Goal: Task Accomplishment & Management: Use online tool/utility

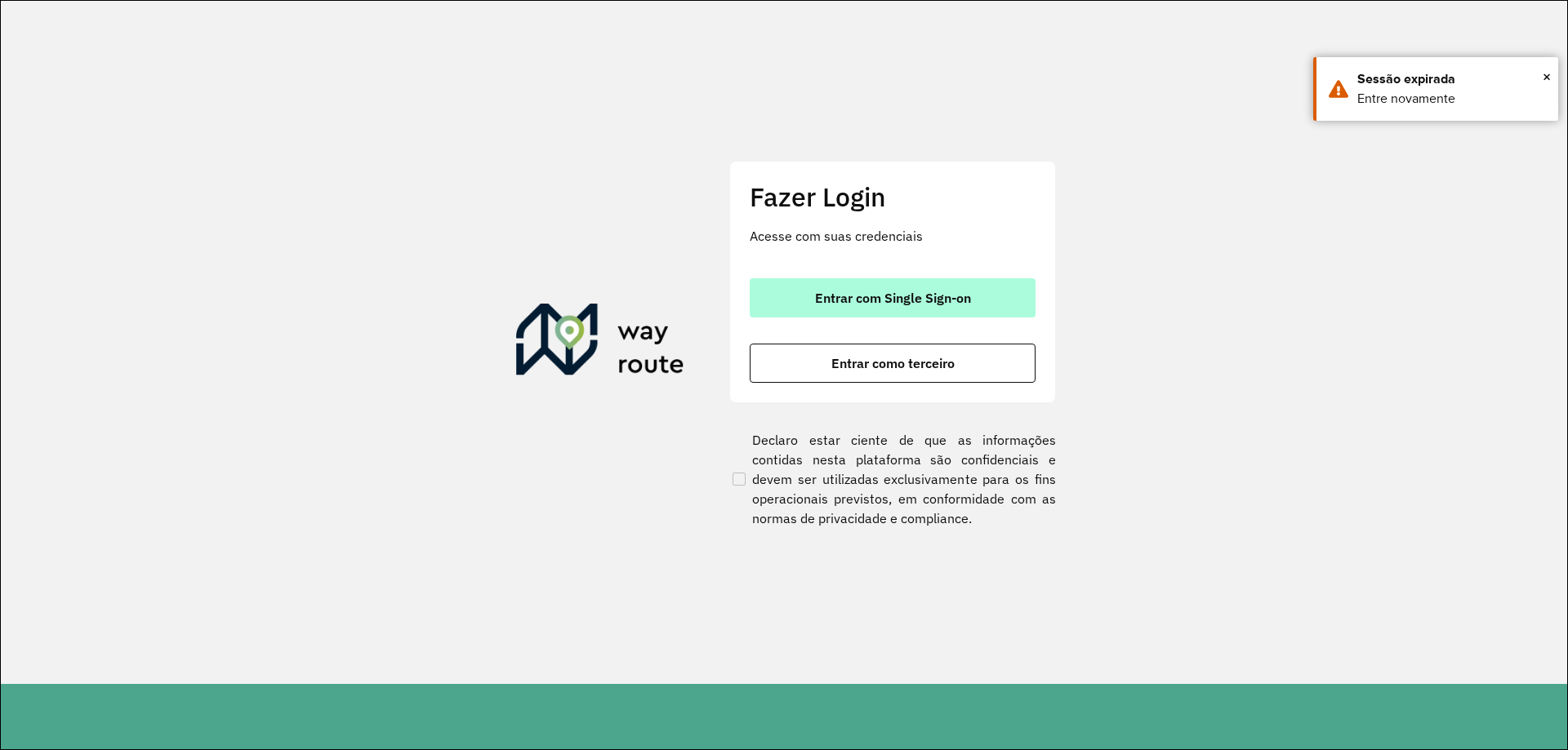
click at [853, 304] on span "Entrar com Single Sign-on" at bounding box center [893, 298] width 156 height 13
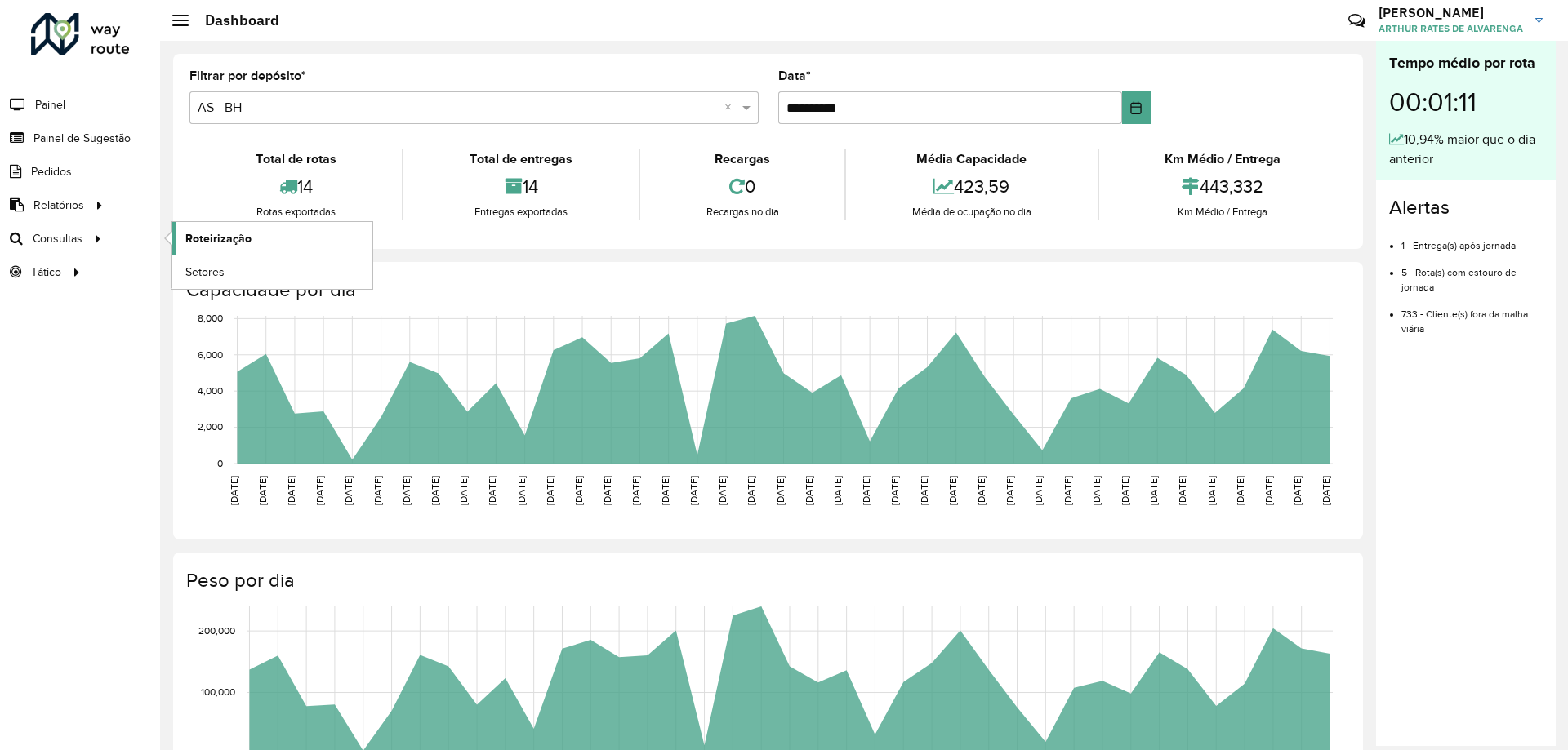
click at [214, 240] on span "Roteirização" at bounding box center [218, 238] width 67 height 17
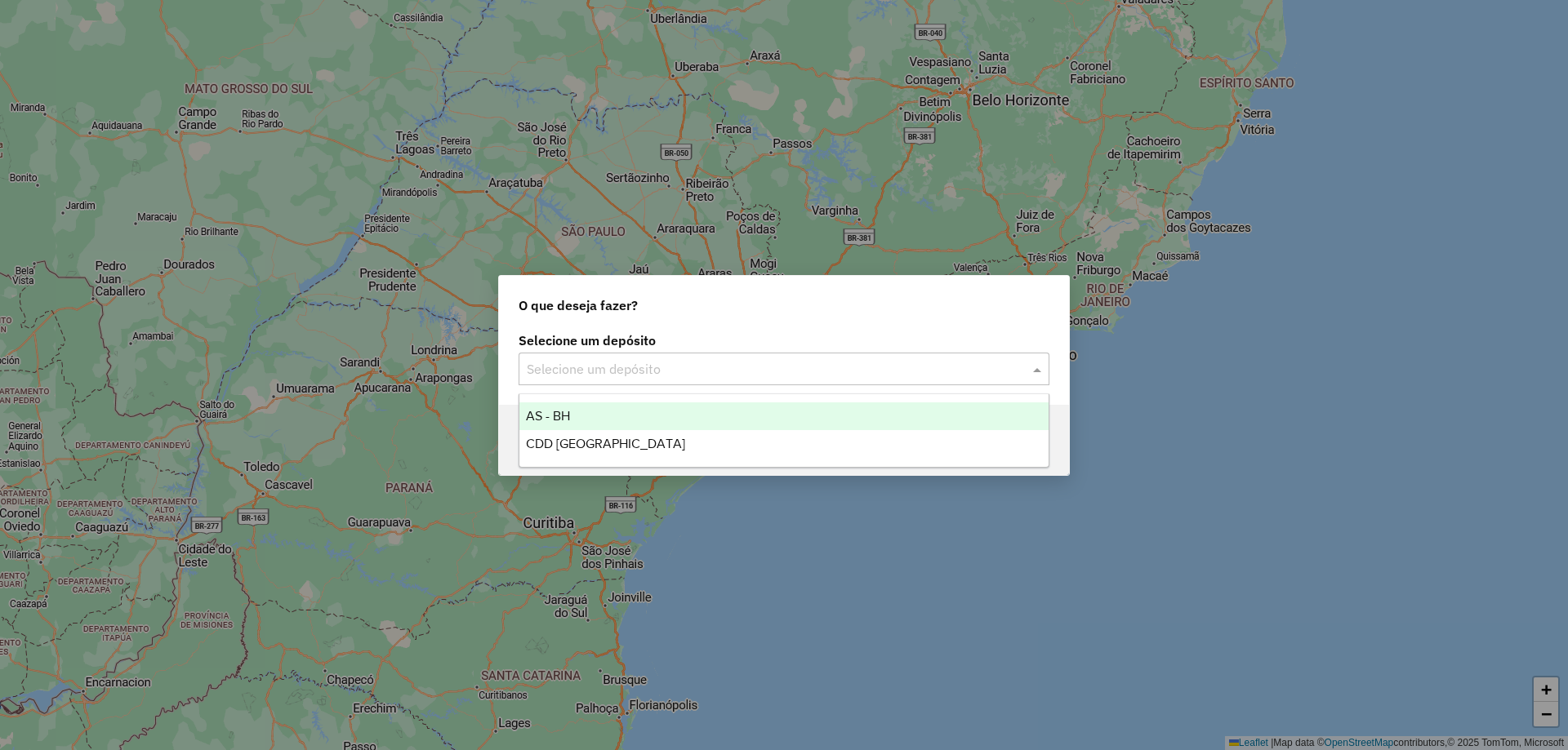
click at [646, 366] on input "text" at bounding box center [767, 370] width 482 height 20
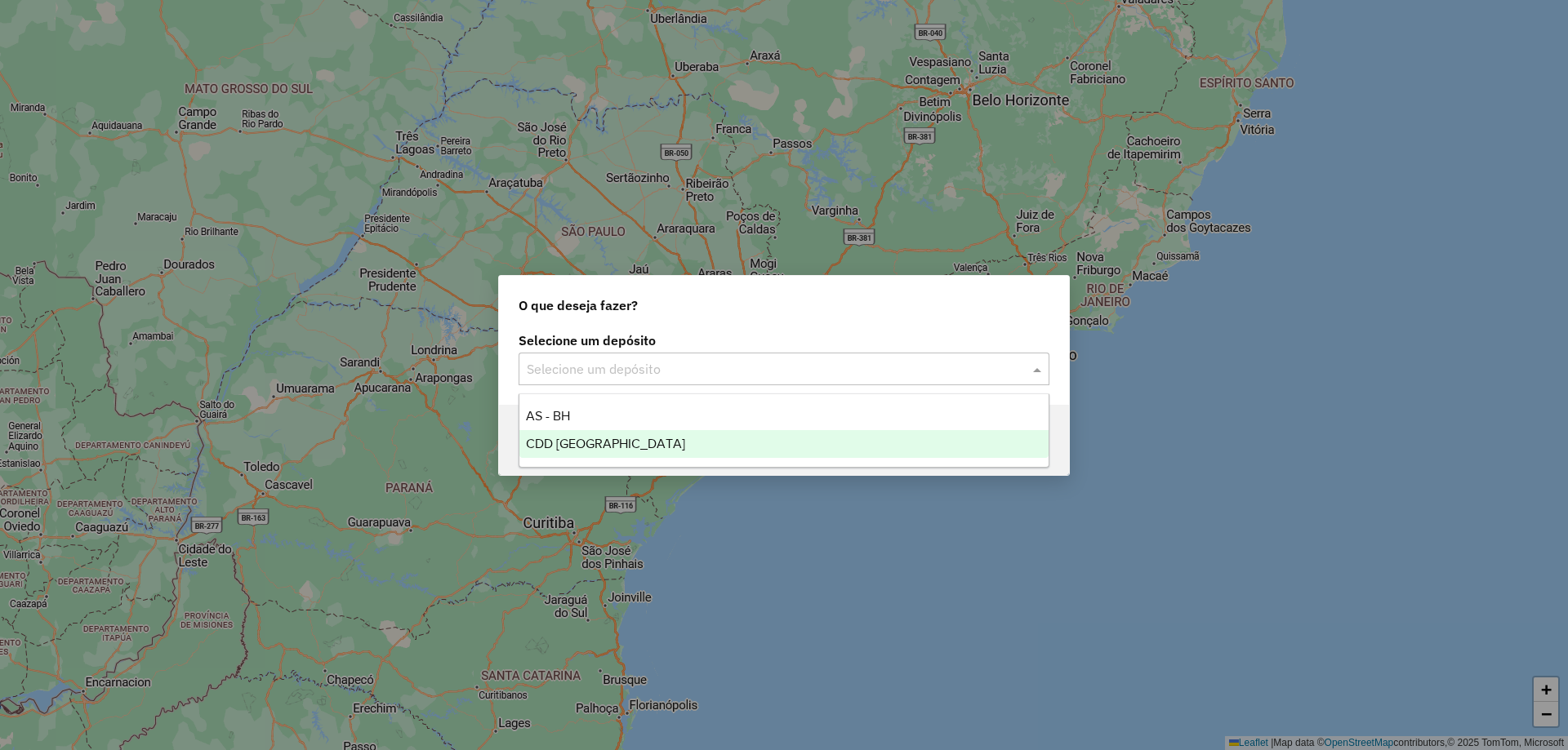
click at [629, 448] on span "CDD [GEOGRAPHIC_DATA]" at bounding box center [606, 444] width 160 height 14
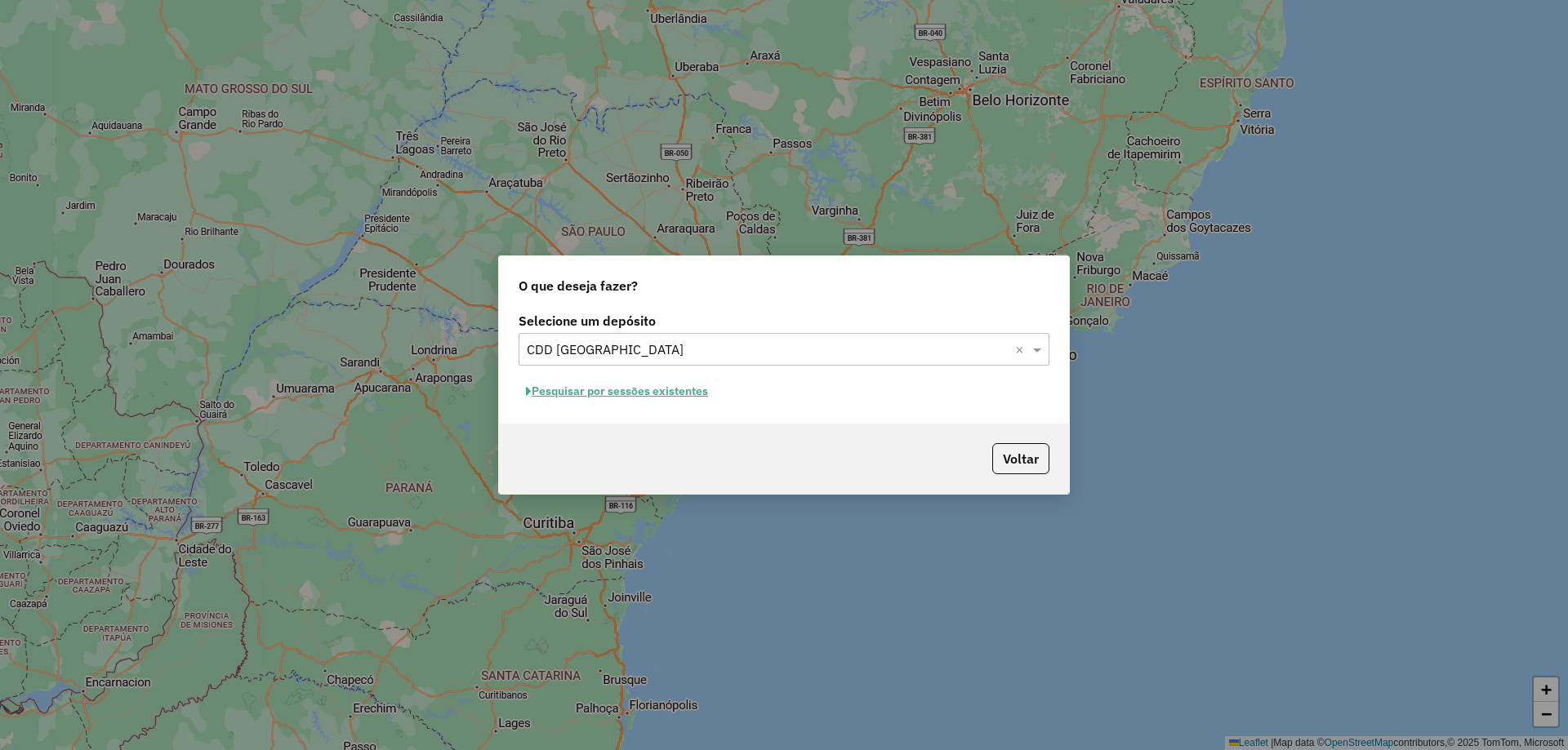
click at [623, 397] on button "Pesquisar por sessões existentes" at bounding box center [617, 391] width 197 height 26
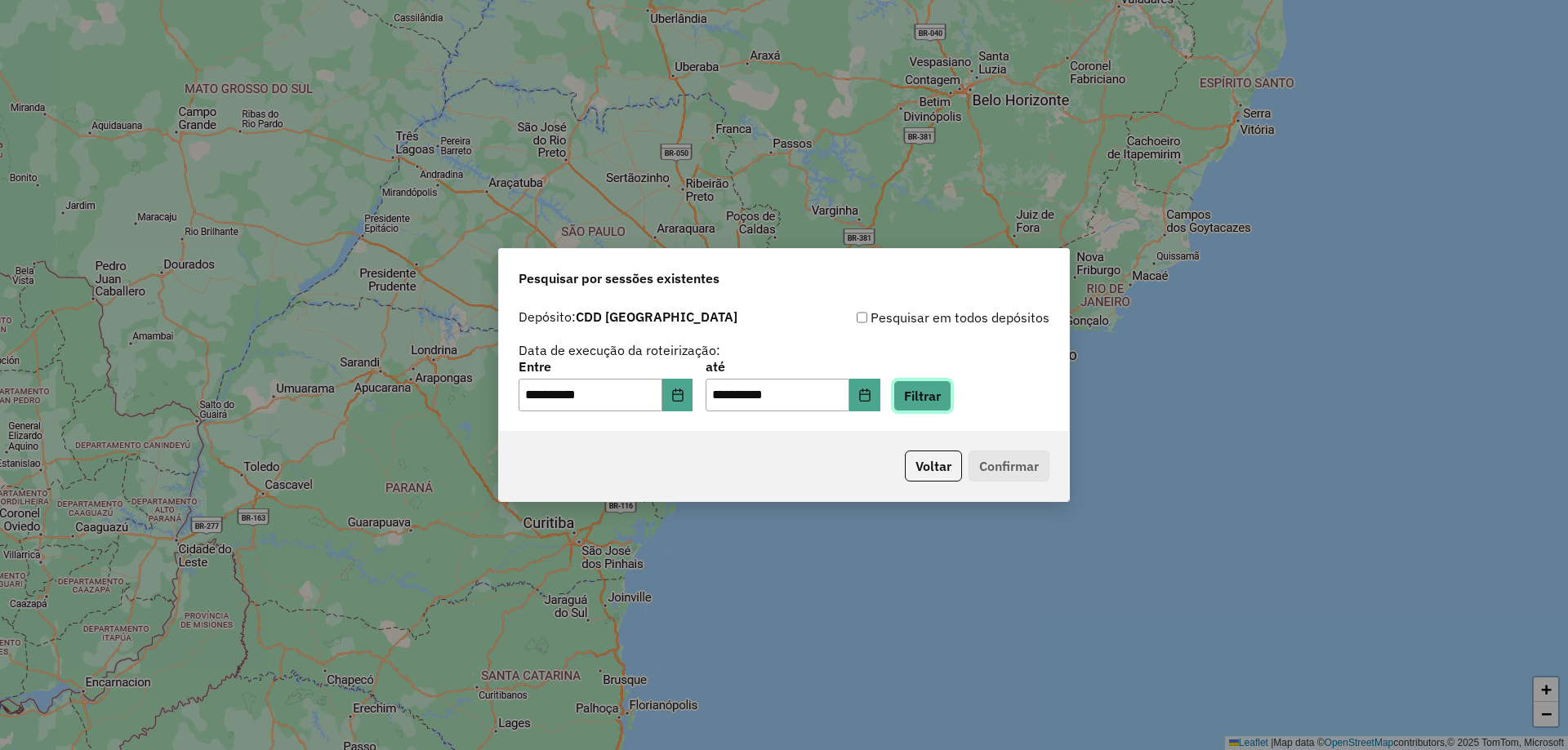
click at [950, 402] on button "Filtrar" at bounding box center [921, 395] width 58 height 31
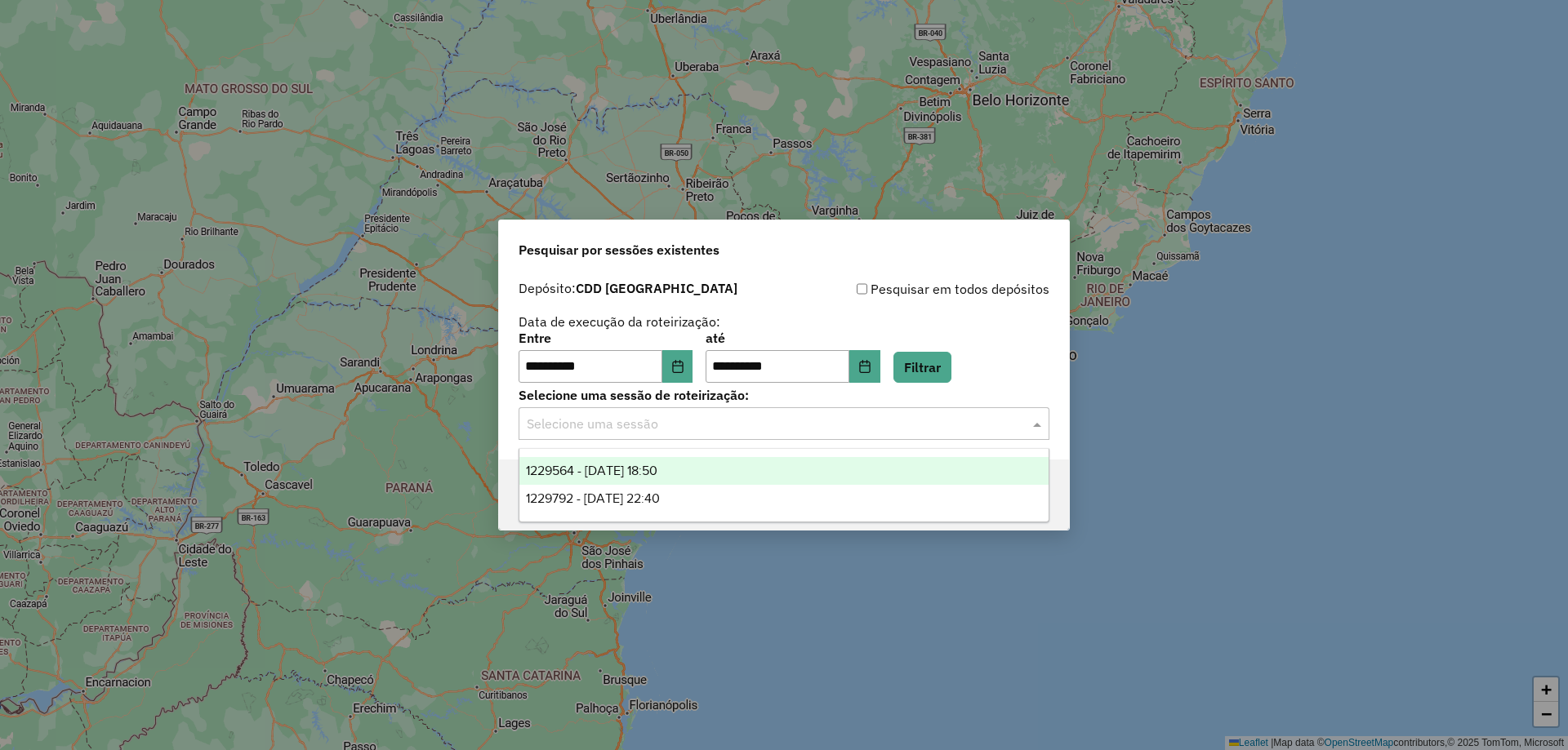
click at [704, 423] on input "text" at bounding box center [767, 425] width 482 height 20
click at [683, 459] on div "1229564 - 14/08/2025 18:50" at bounding box center [784, 471] width 529 height 27
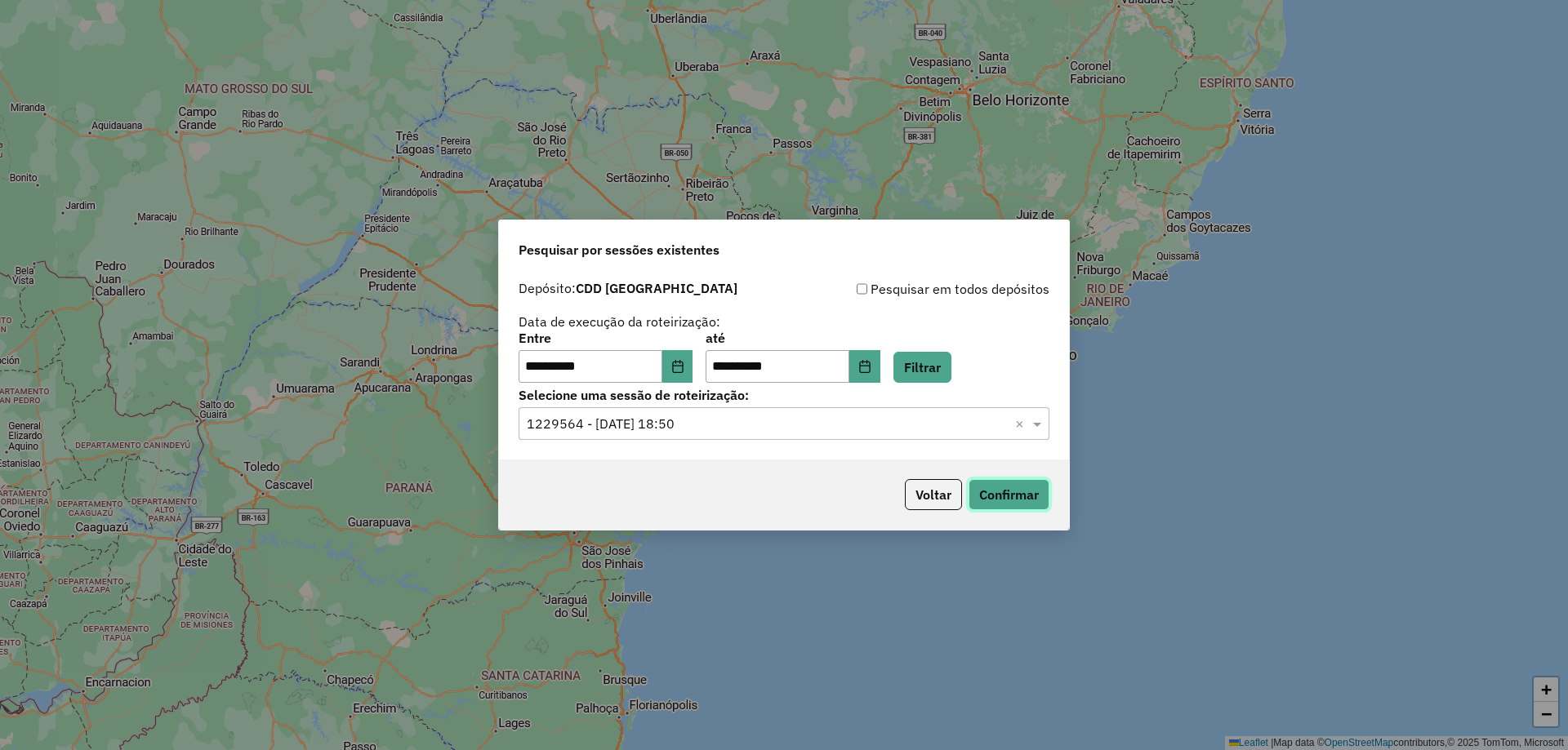
click at [988, 484] on button "Confirmar" at bounding box center [1008, 495] width 81 height 31
click at [768, 128] on div "**********" at bounding box center [784, 375] width 1568 height 750
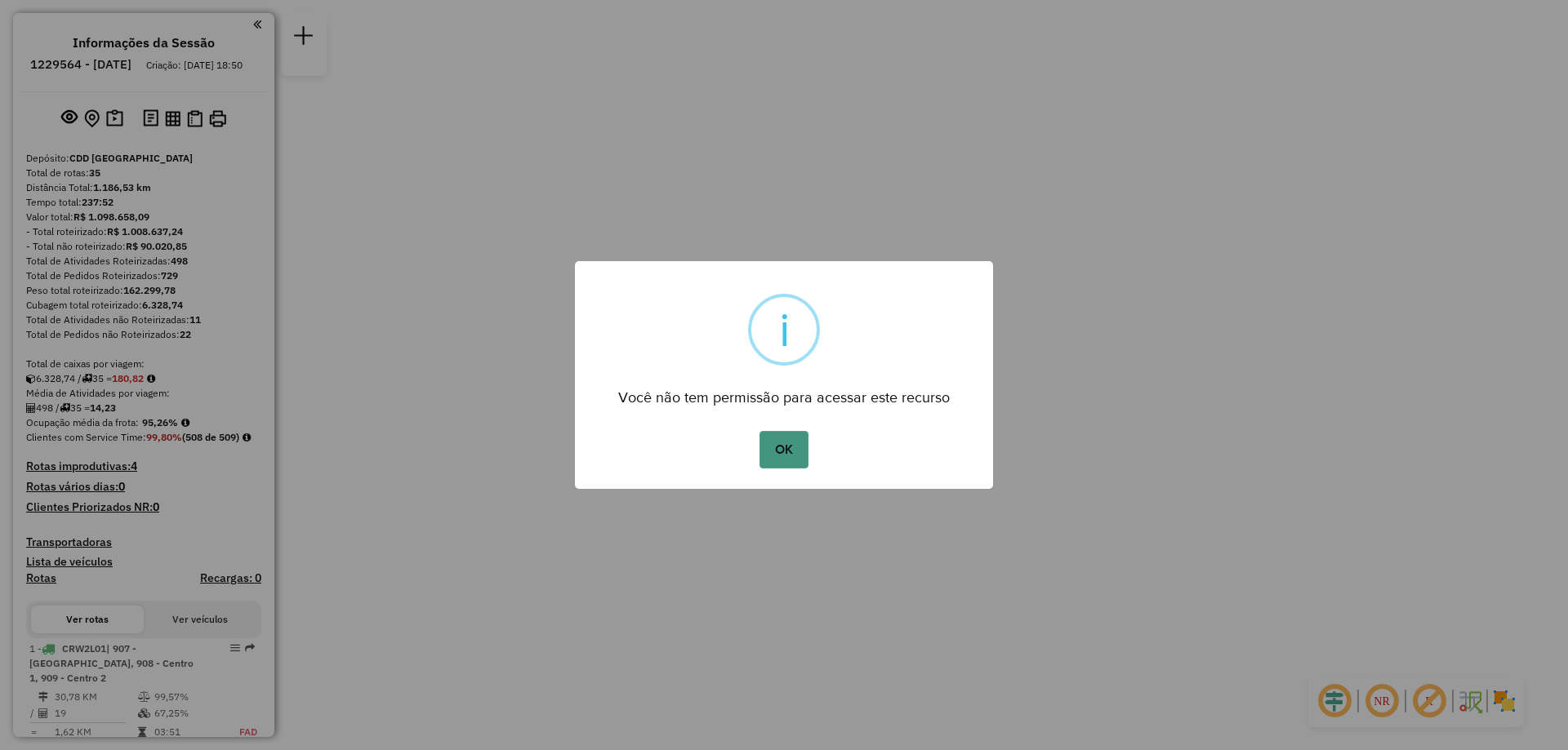
click at [790, 465] on button "OK" at bounding box center [783, 449] width 48 height 37
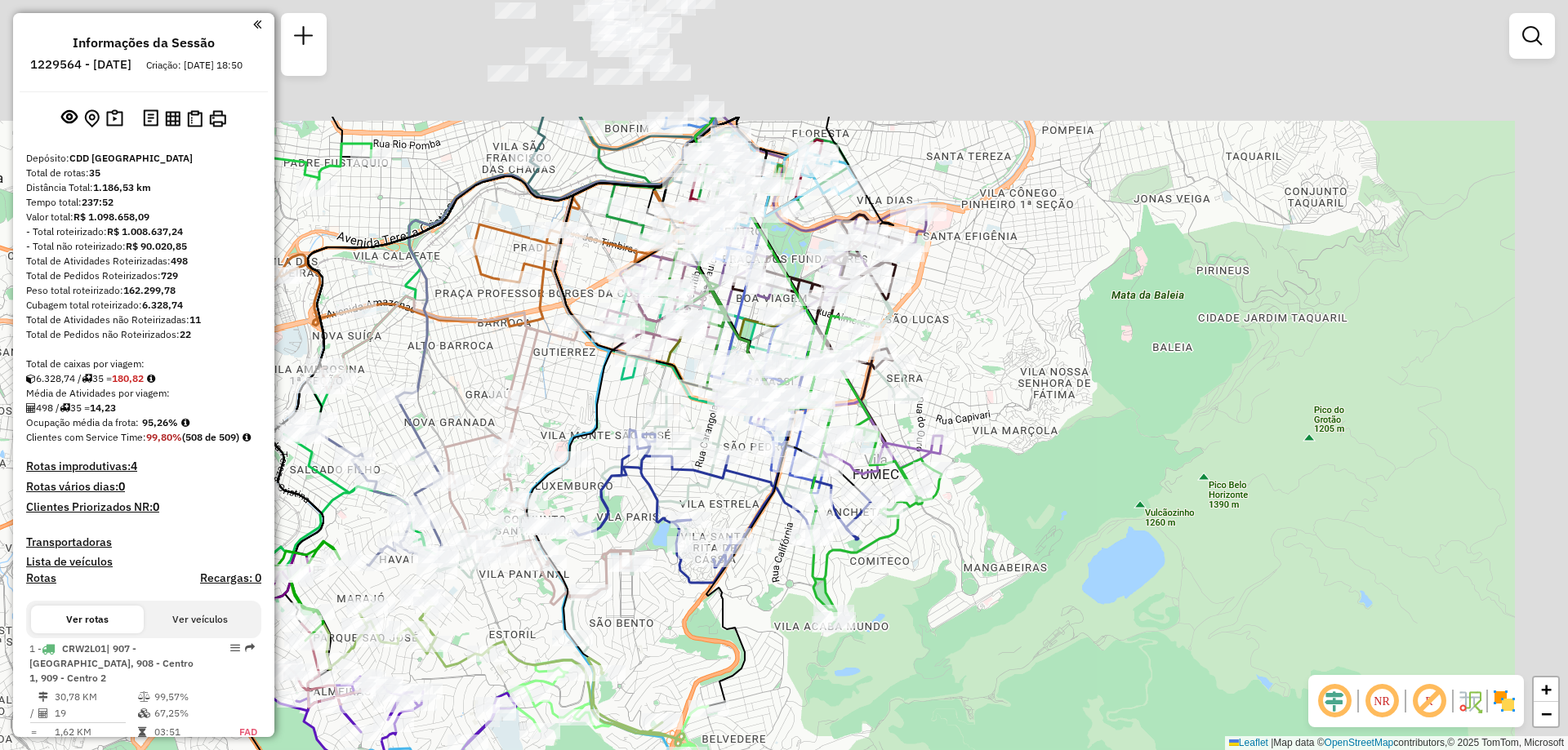
drag, startPoint x: 991, startPoint y: 402, endPoint x: 741, endPoint y: 600, distance: 318.9
click at [741, 600] on div "Janela de atendimento Grade de atendimento Capacidade Transportadoras Veículos …" at bounding box center [784, 375] width 1568 height 750
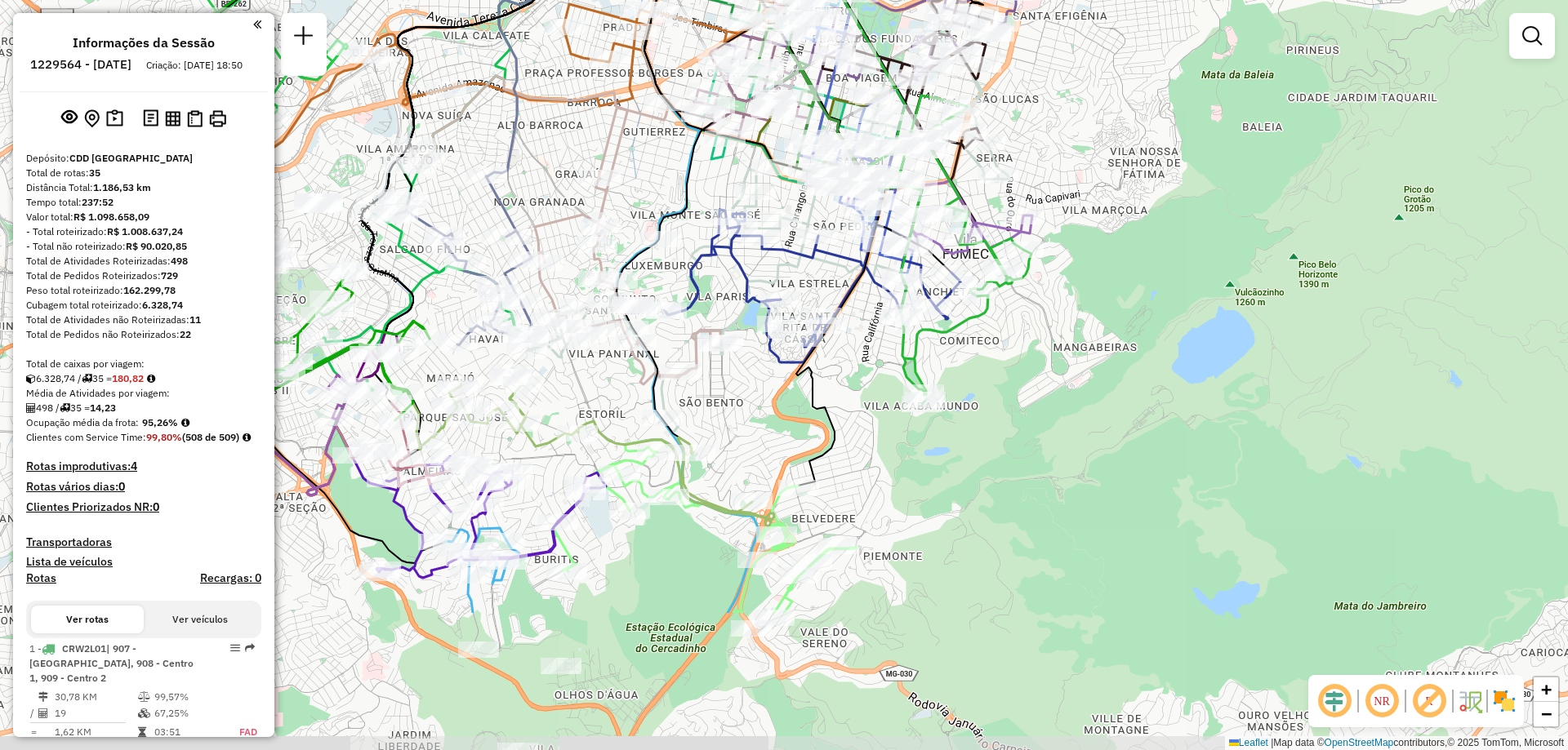
drag, startPoint x: 756, startPoint y: 606, endPoint x: 843, endPoint y: 395, distance: 228.2
click at [843, 395] on div "Janela de atendimento Grade de atendimento Capacidade Transportadoras Veículos …" at bounding box center [784, 375] width 1568 height 750
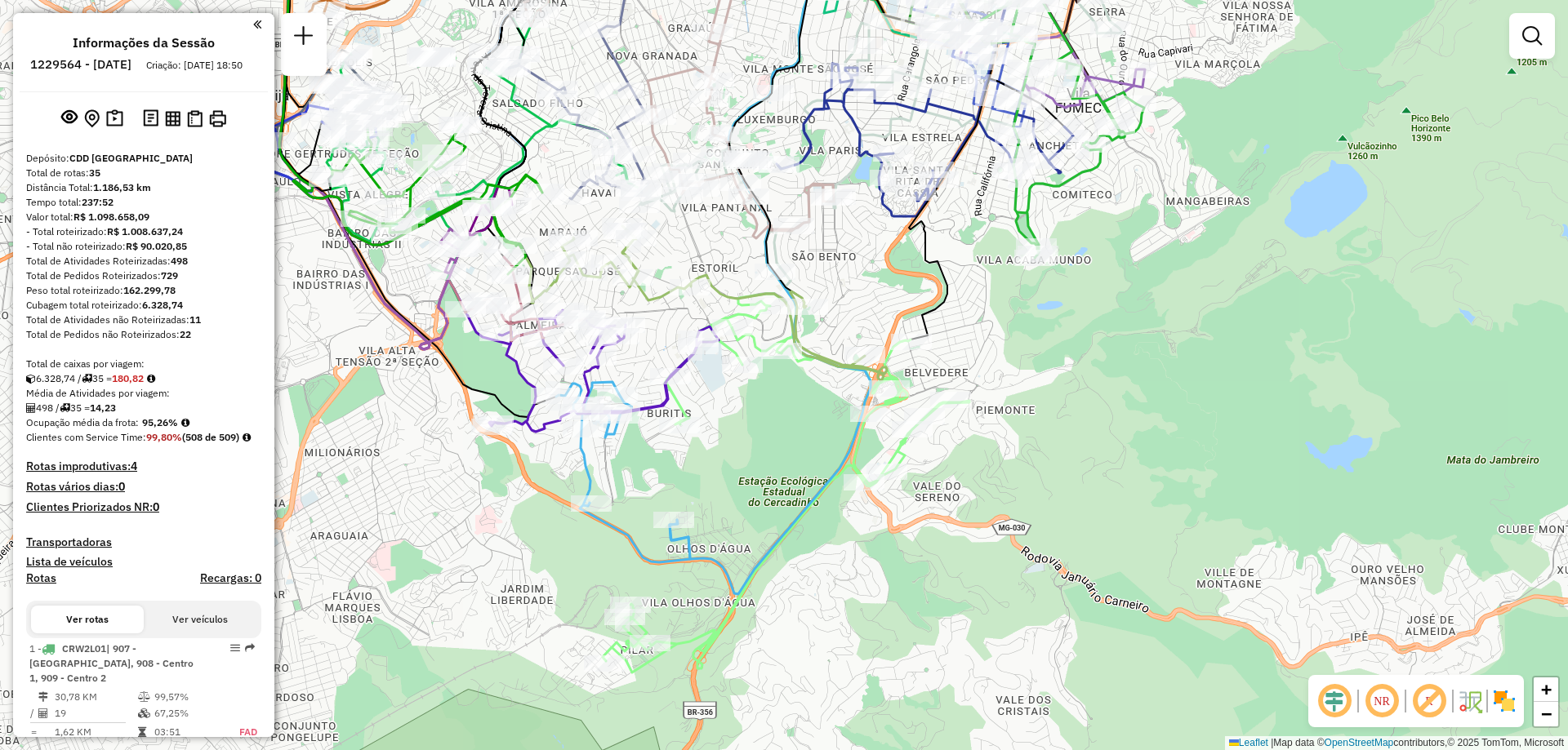
drag, startPoint x: 820, startPoint y: 443, endPoint x: 934, endPoint y: 297, distance: 185.2
click at [934, 297] on div "Janela de atendimento Grade de atendimento Capacidade Transportadoras Veículos …" at bounding box center [784, 375] width 1568 height 750
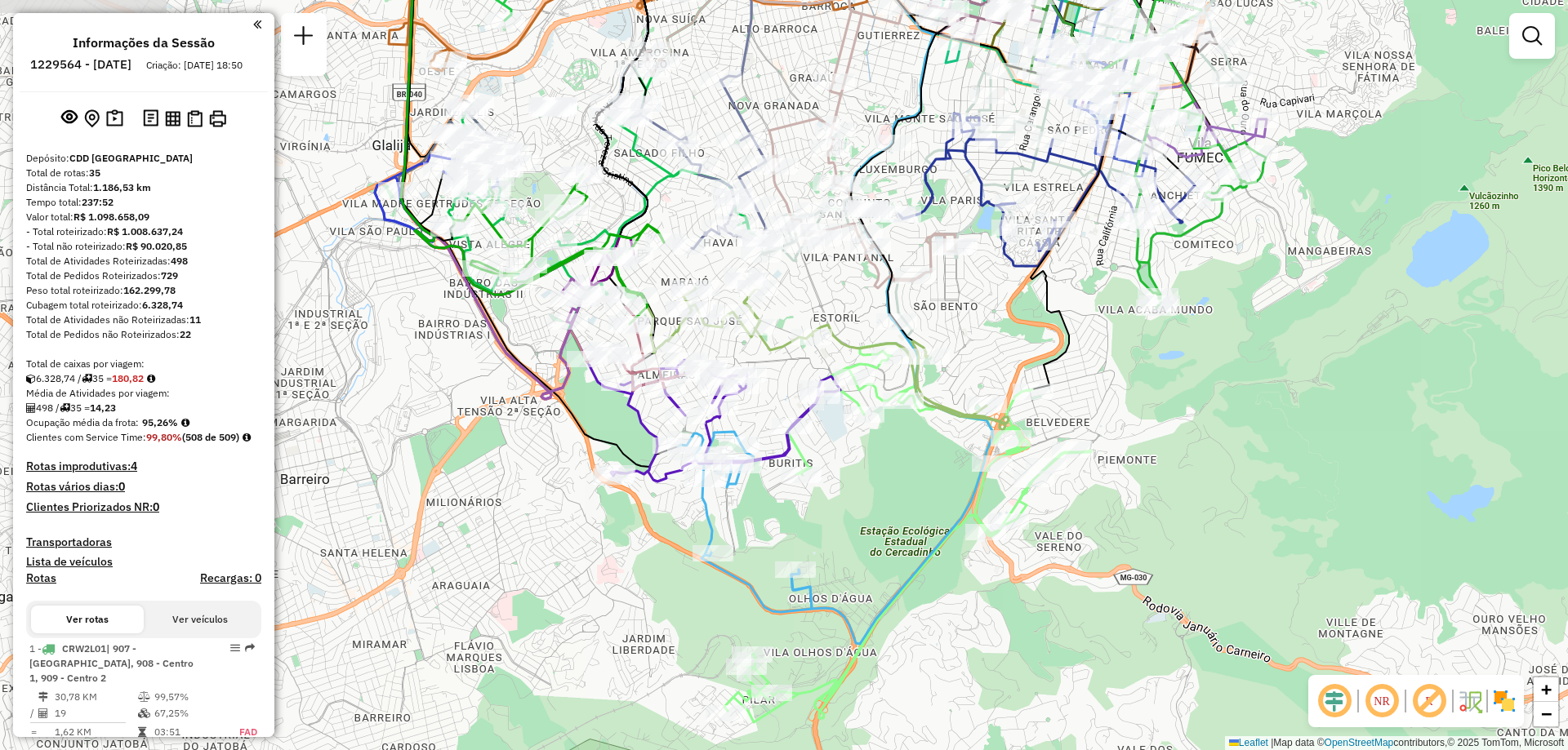
drag, startPoint x: 834, startPoint y: 463, endPoint x: 934, endPoint y: 505, distance: 108.5
click at [934, 505] on div "Janela de atendimento Grade de atendimento Capacidade Transportadoras Veículos …" at bounding box center [784, 375] width 1568 height 750
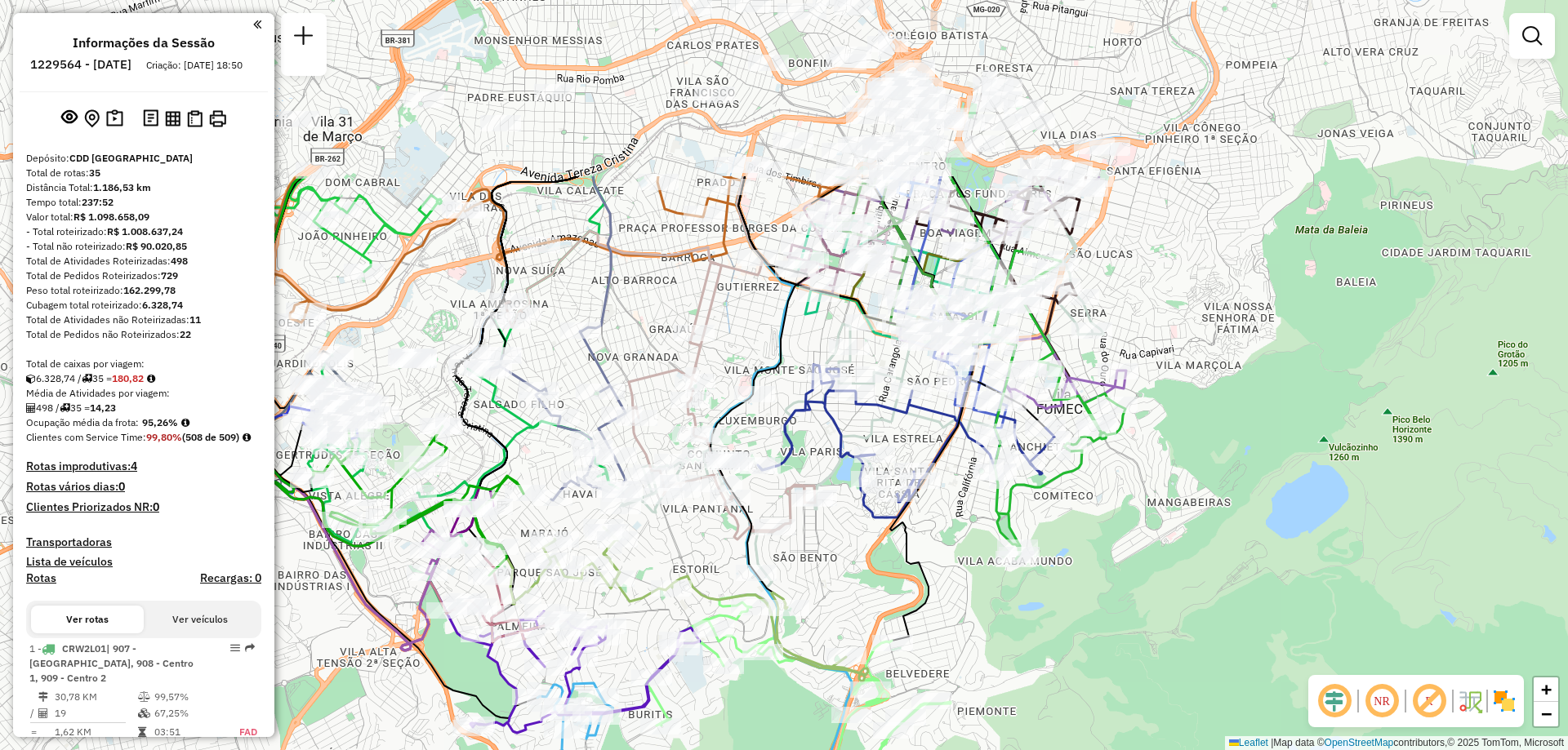
drag, startPoint x: 647, startPoint y: 176, endPoint x: 507, endPoint y: 427, distance: 287.4
click at [507, 427] on div "Janela de atendimento Grade de atendimento Capacidade Transportadoras Veículos …" at bounding box center [784, 375] width 1568 height 750
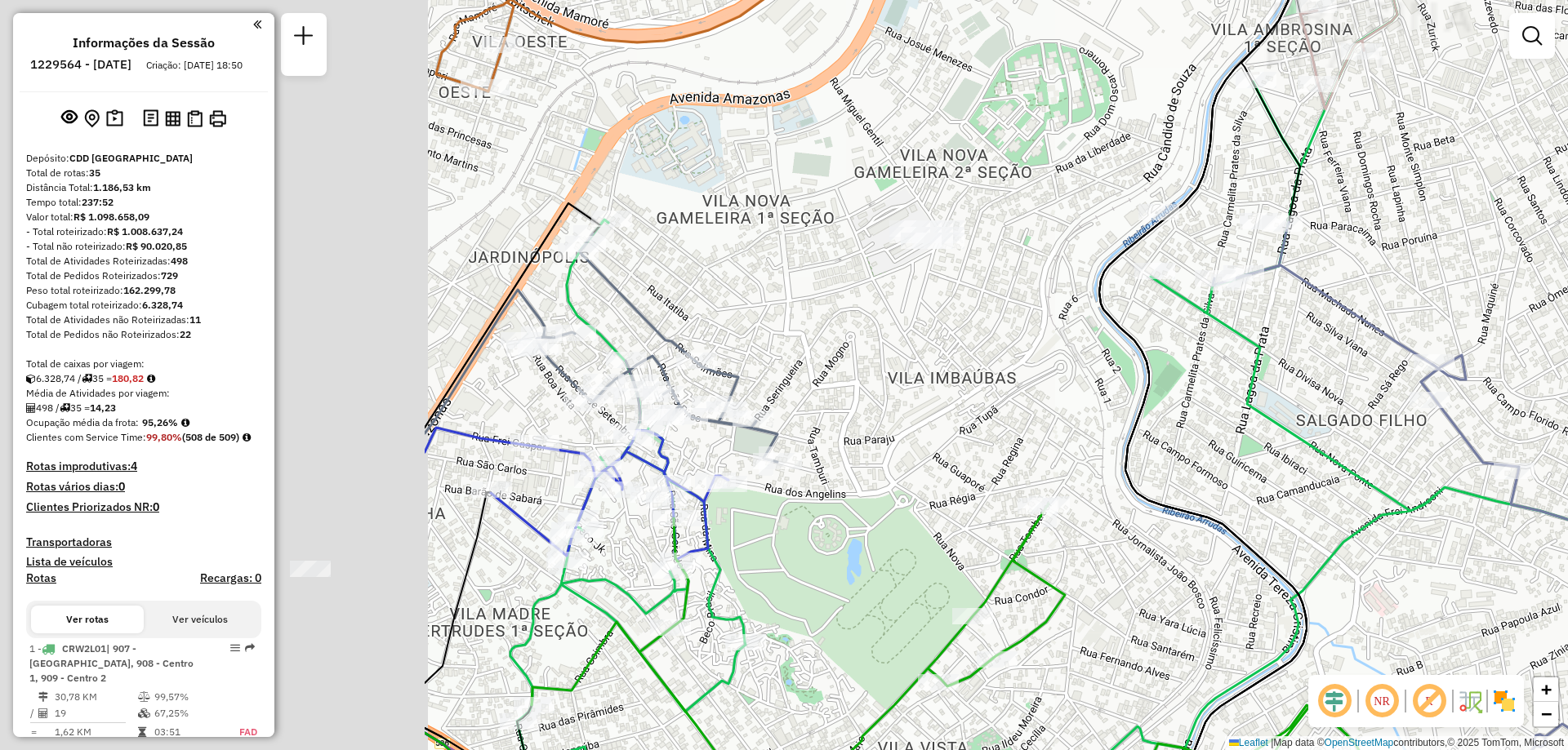
drag, startPoint x: 546, startPoint y: 400, endPoint x: 938, endPoint y: 396, distance: 392.0
click at [1027, 371] on div "Rota 29 - Placa RHY7I73 63201839 - BAR IRMAOS CUNHA LTD Janela de atendimento G…" at bounding box center [784, 375] width 1568 height 750
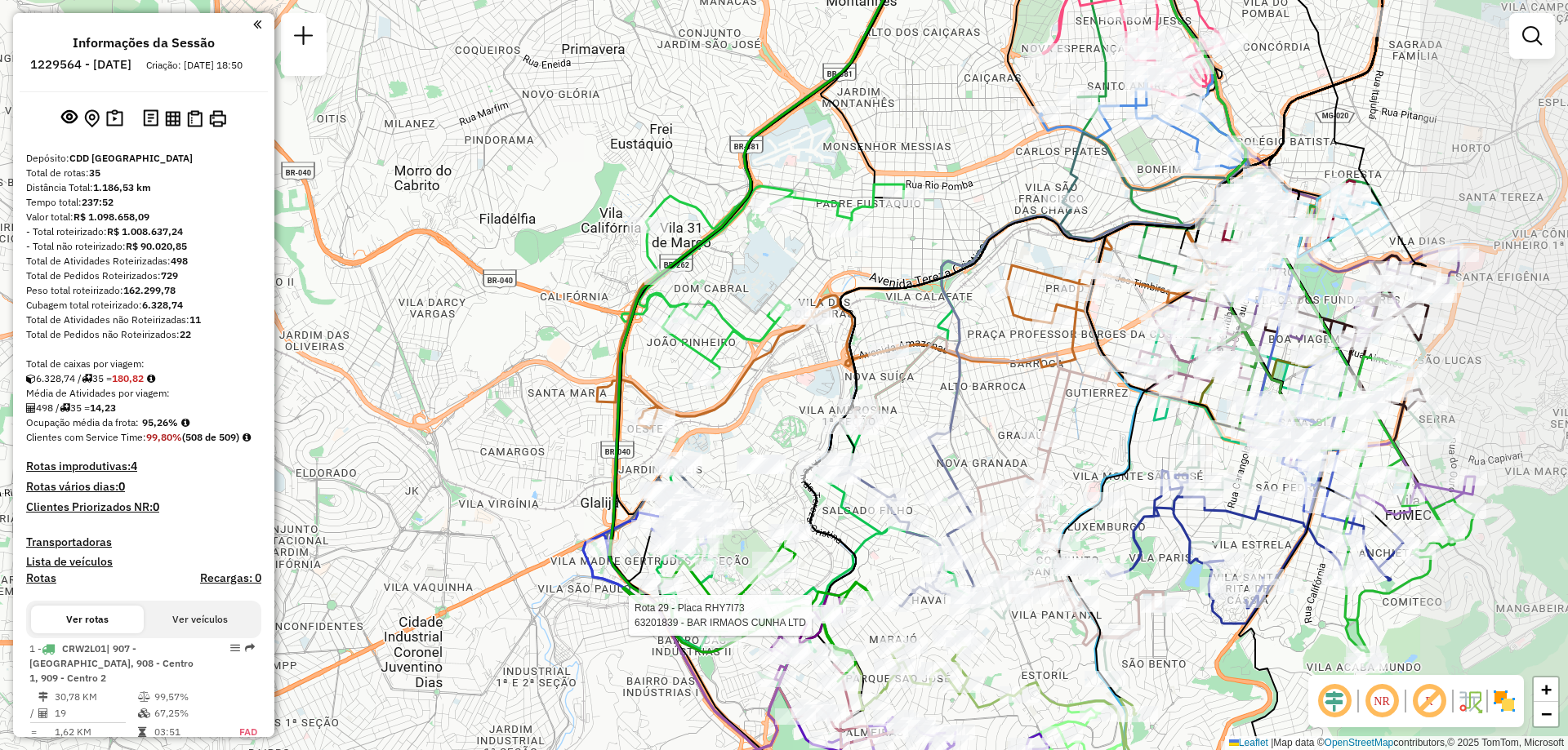
drag, startPoint x: 986, startPoint y: 476, endPoint x: 800, endPoint y: 502, distance: 187.8
click at [800, 502] on div "Rota 29 - Placa RHY7I73 63201839 - BAR IRMAOS CUNHA LTD Janela de atendimento G…" at bounding box center [784, 375] width 1568 height 750
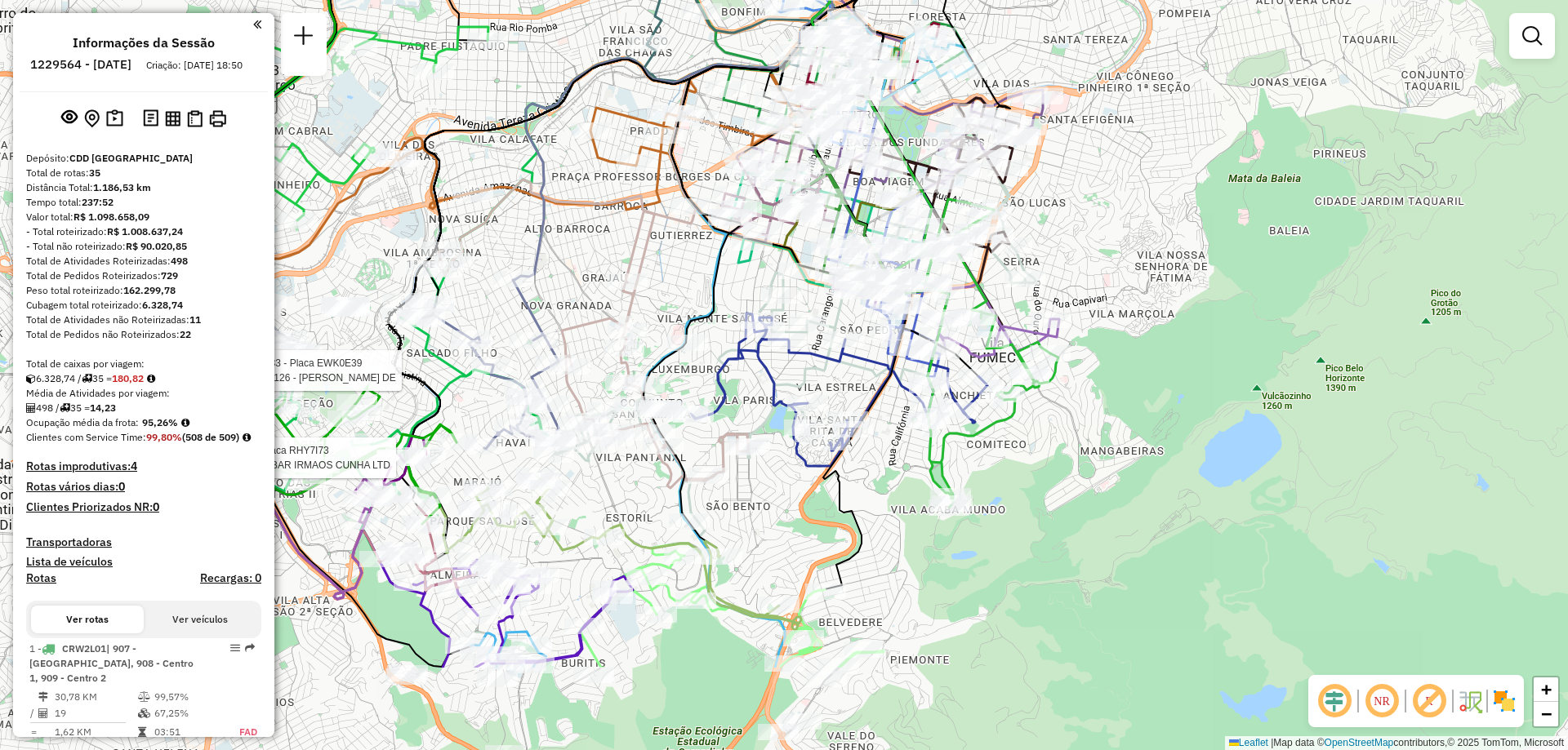
drag, startPoint x: 1077, startPoint y: 453, endPoint x: 667, endPoint y: 294, distance: 439.8
click at [667, 294] on div "Rota 29 - Placa RHY7I73 63201839 - BAR IRMAOS CUNHA LTD Rota 33 - Placa EWK0E39…" at bounding box center [784, 375] width 1568 height 750
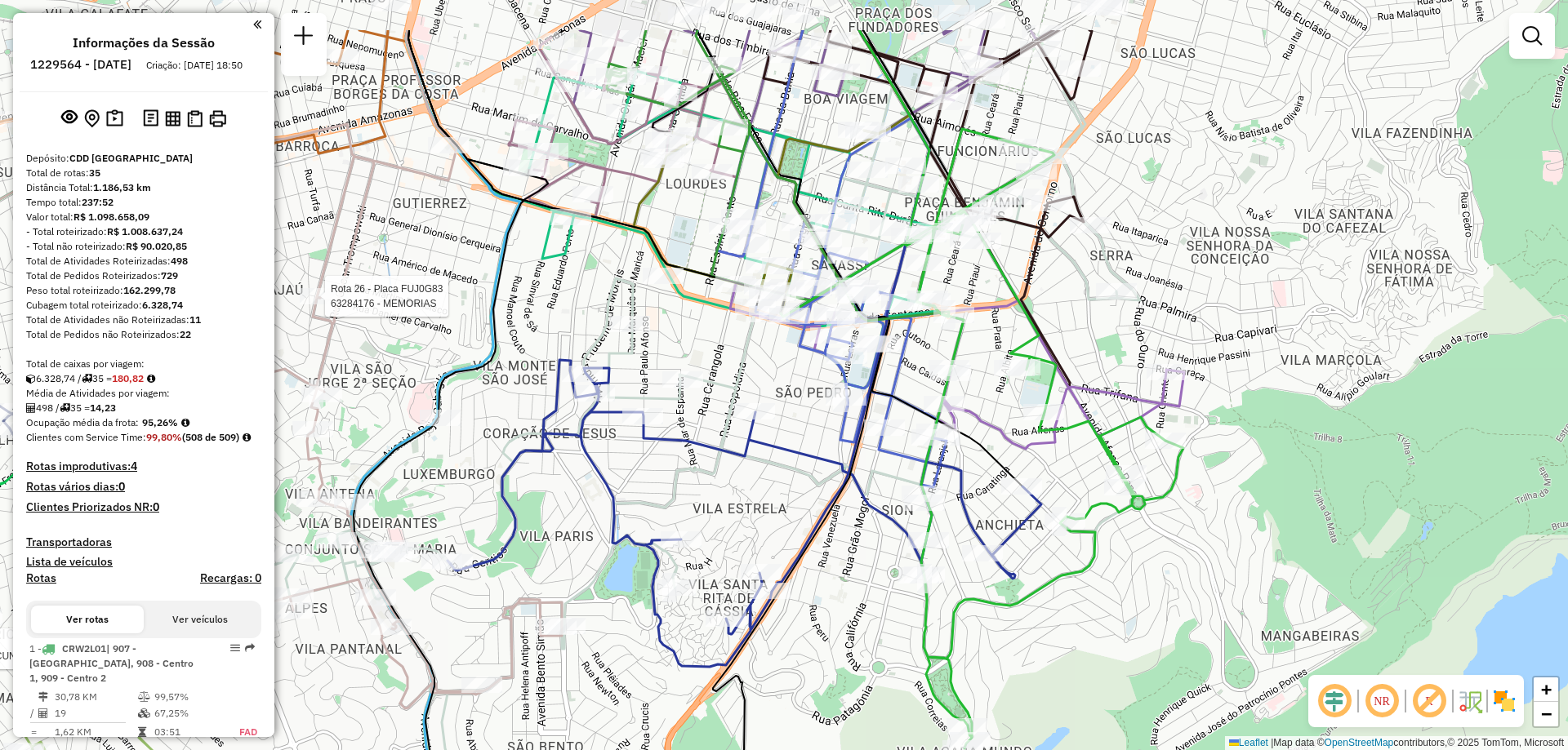
drag, startPoint x: 711, startPoint y: 395, endPoint x: 556, endPoint y: 500, distance: 187.2
click at [556, 500] on div "Rota 29 - Placa RHY7I73 63201839 - BAR IRMAOS CUNHA LTD Rota 33 - Placa EWK0E39…" at bounding box center [784, 375] width 1568 height 750
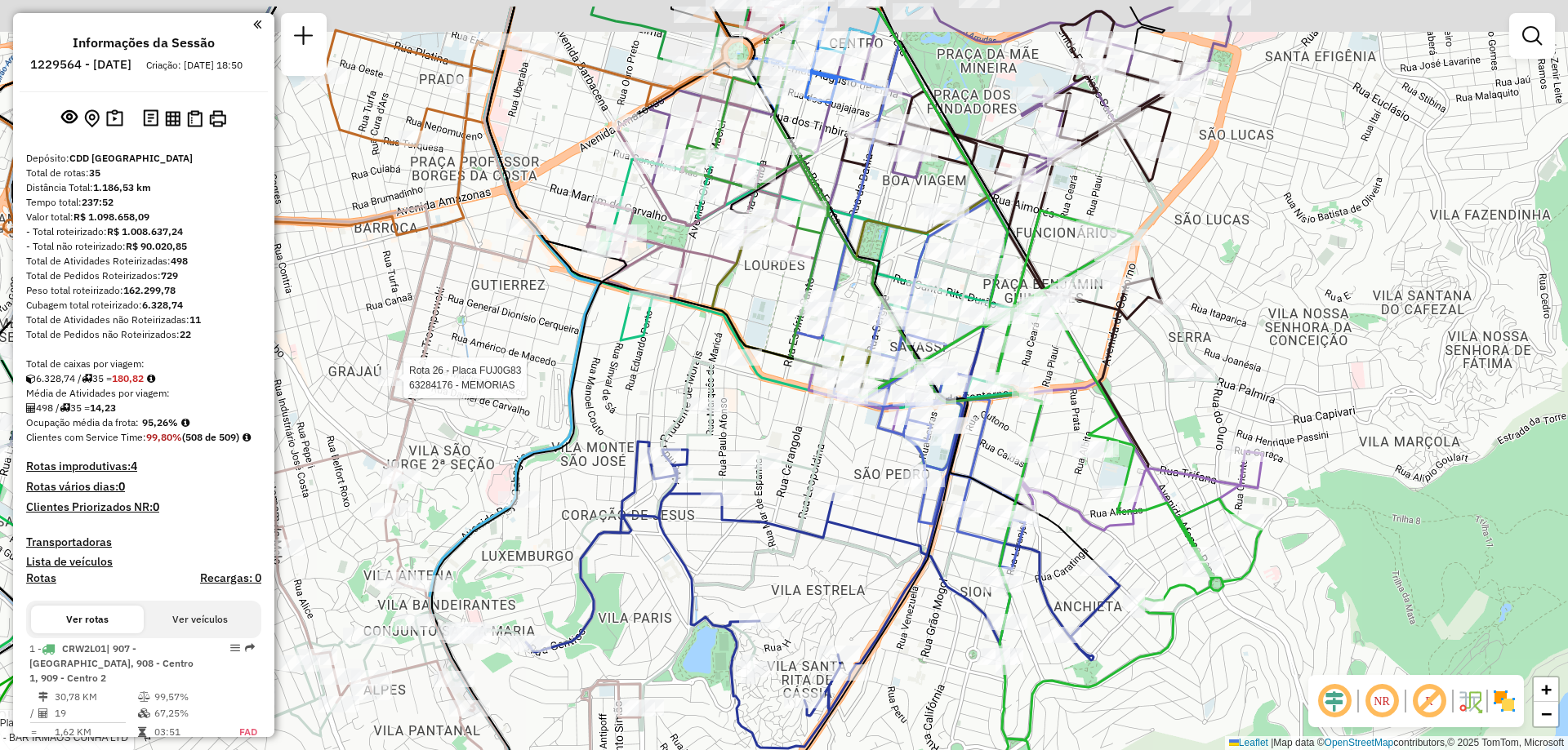
drag, startPoint x: 615, startPoint y: 521, endPoint x: 694, endPoint y: 604, distance: 114.6
click at [694, 604] on icon at bounding box center [822, 595] width 593 height 307
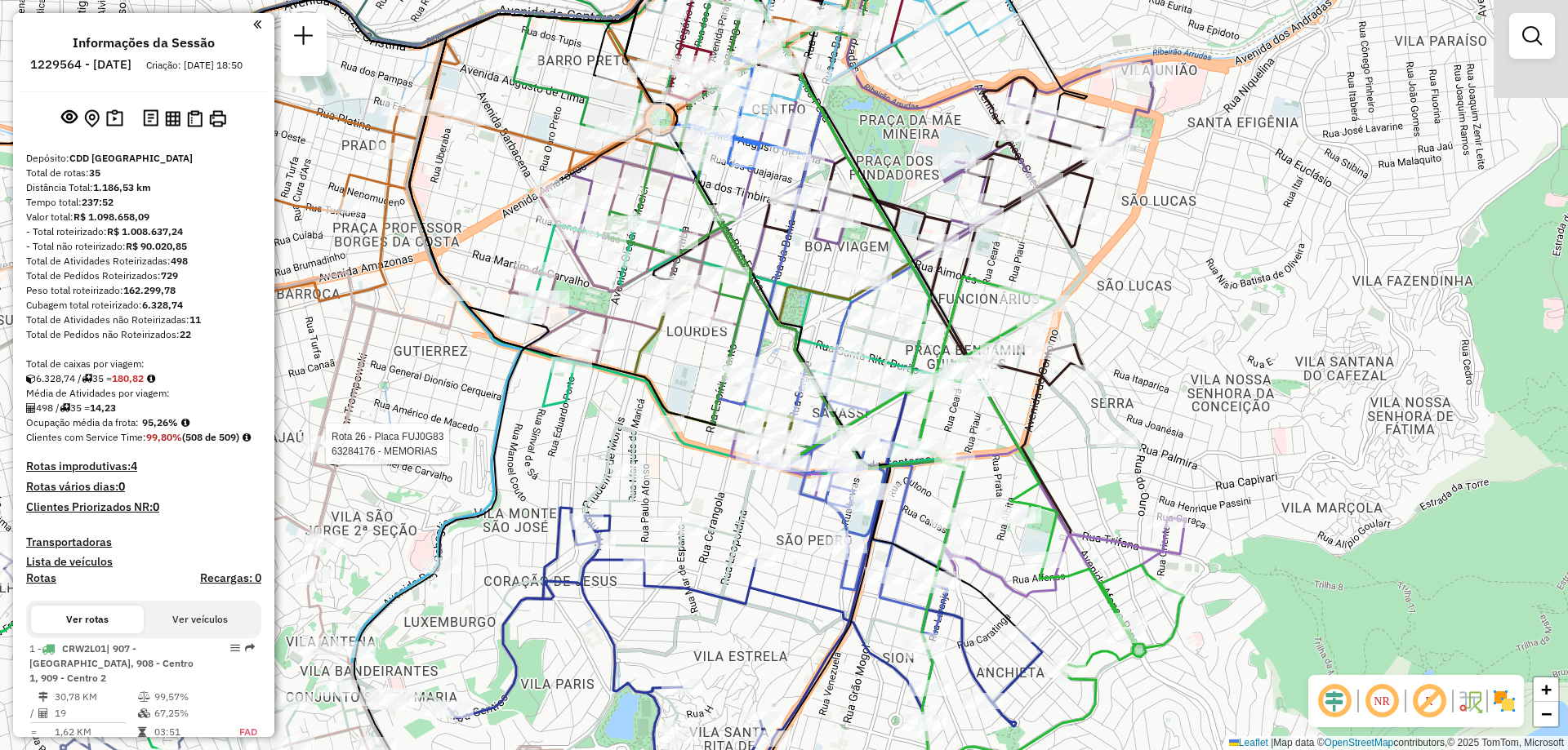
drag, startPoint x: 782, startPoint y: 515, endPoint x: 721, endPoint y: 566, distance: 79.5
click at [721, 566] on icon at bounding box center [656, 565] width 968 height 654
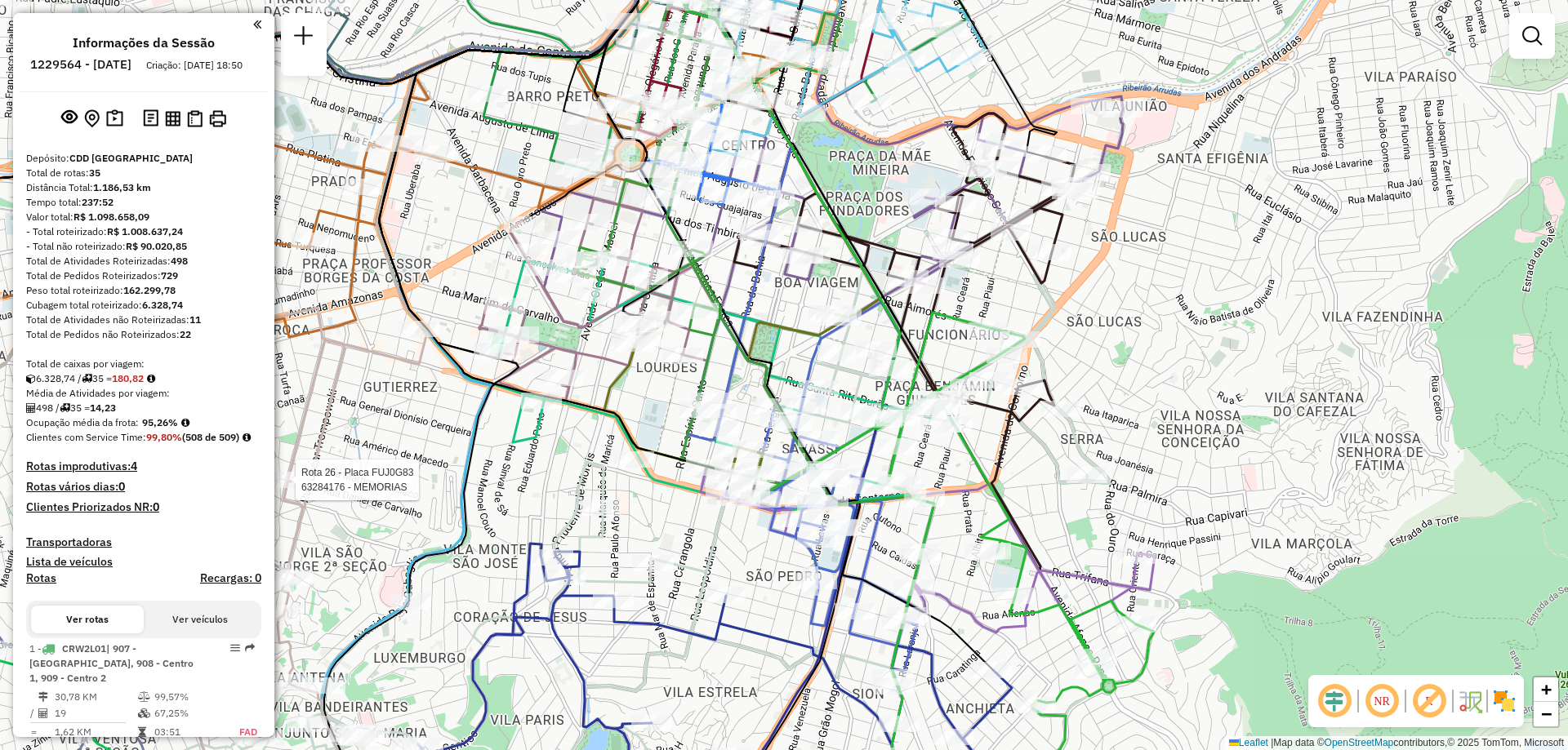
drag, startPoint x: 757, startPoint y: 499, endPoint x: 733, endPoint y: 526, distance: 36.1
click at [733, 526] on div "Rota 29 - Placa RHY7I73 63201839 - BAR IRMAOS CUNHA LTD Rota 33 - Placa EWK0E39…" at bounding box center [784, 375] width 1568 height 750
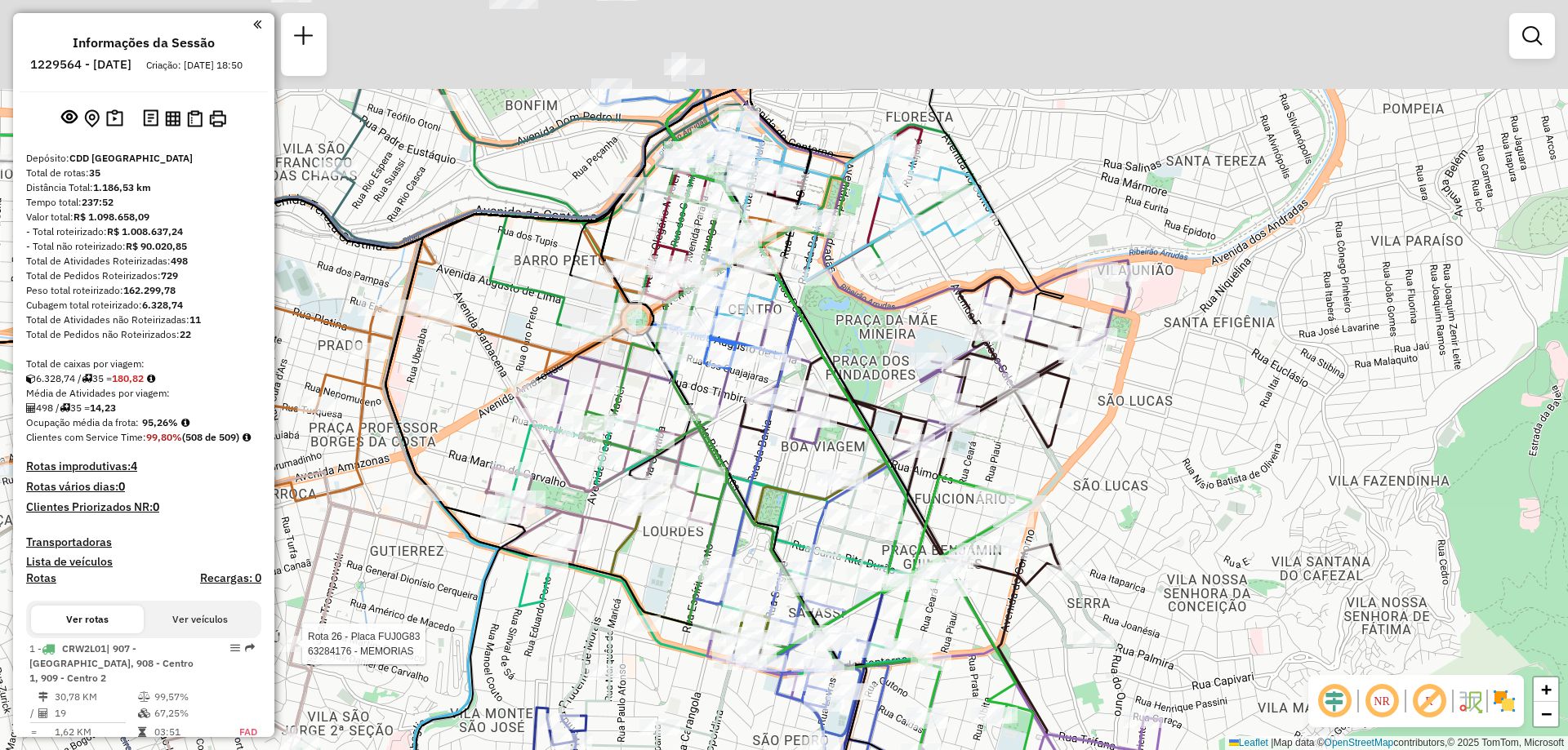
drag, startPoint x: 736, startPoint y: 304, endPoint x: 742, endPoint y: 469, distance: 165.1
click at [742, 469] on div "Rota 29 - Placa RHY7I73 63201839 - BAR IRMAOS CUNHA LTD Rota 33 - Placa EWK0E39…" at bounding box center [784, 375] width 1568 height 750
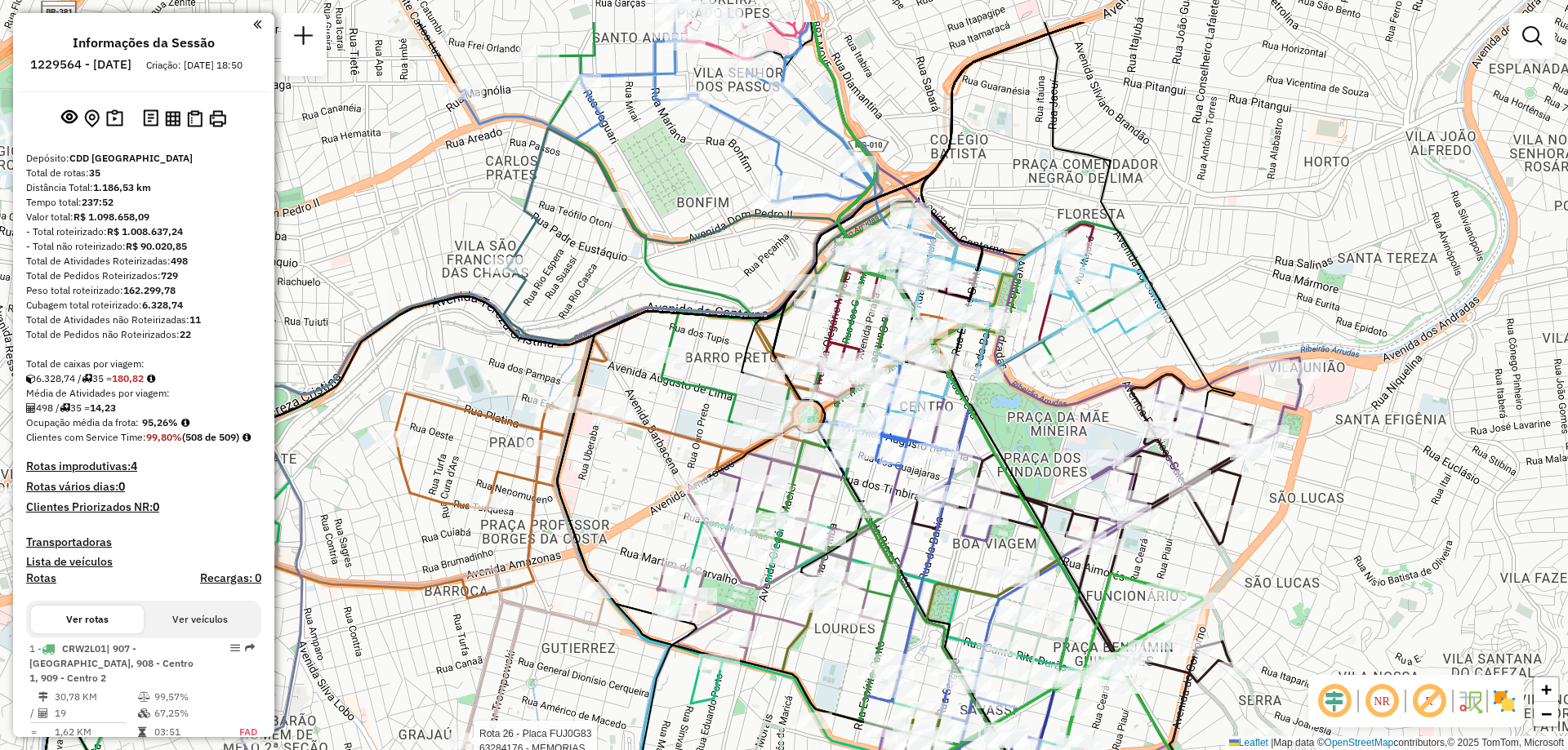
drag, startPoint x: 499, startPoint y: 453, endPoint x: 676, endPoint y: 553, distance: 203.3
click at [676, 553] on div "Rota 29 - Placa RHY7I73 63201839 - BAR IRMAOS CUNHA LTD Rota 33 - Placa EWK0E39…" at bounding box center [784, 375] width 1568 height 750
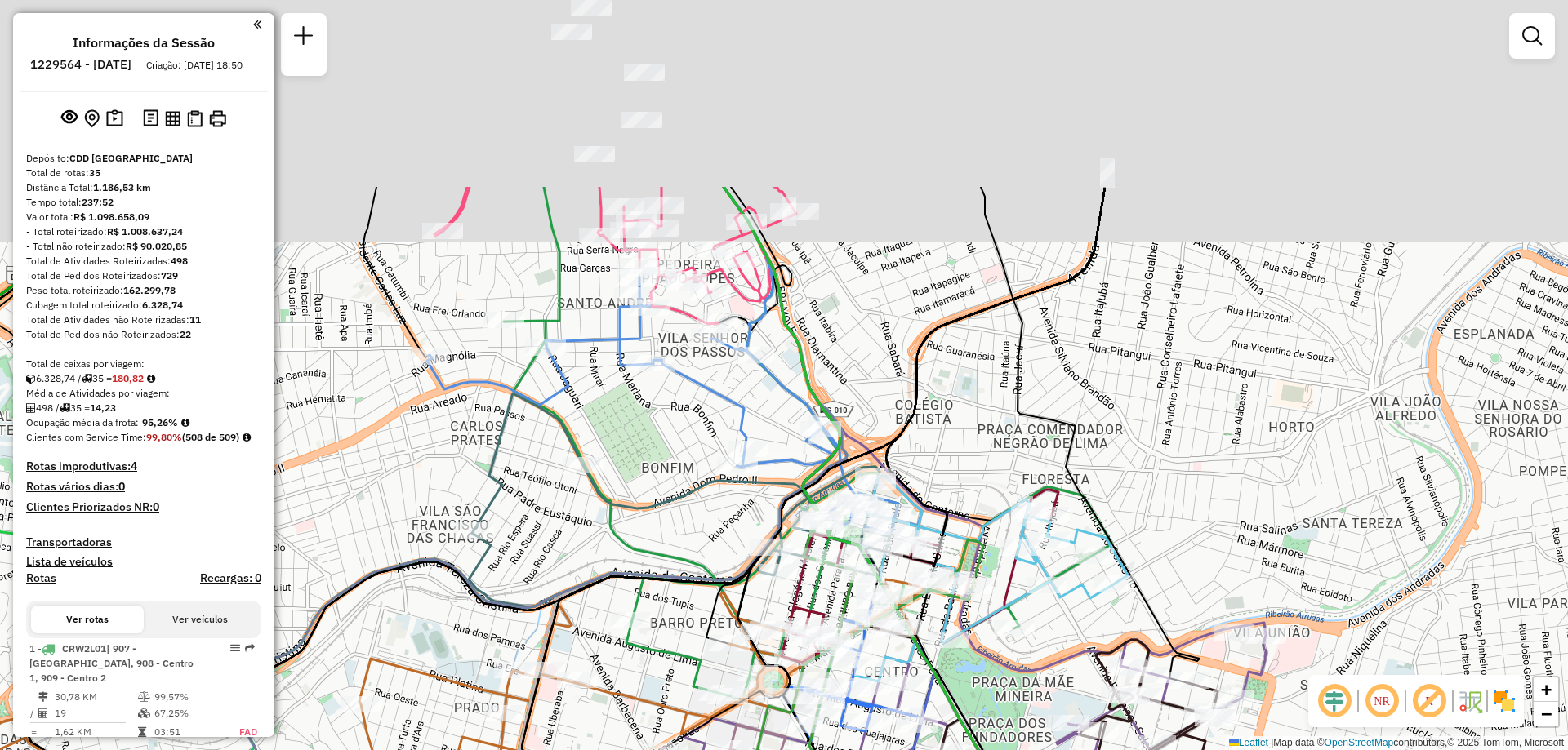
drag, startPoint x: 640, startPoint y: 367, endPoint x: 624, endPoint y: 540, distance: 173.7
click at [623, 536] on icon at bounding box center [807, 443] width 608 height 512
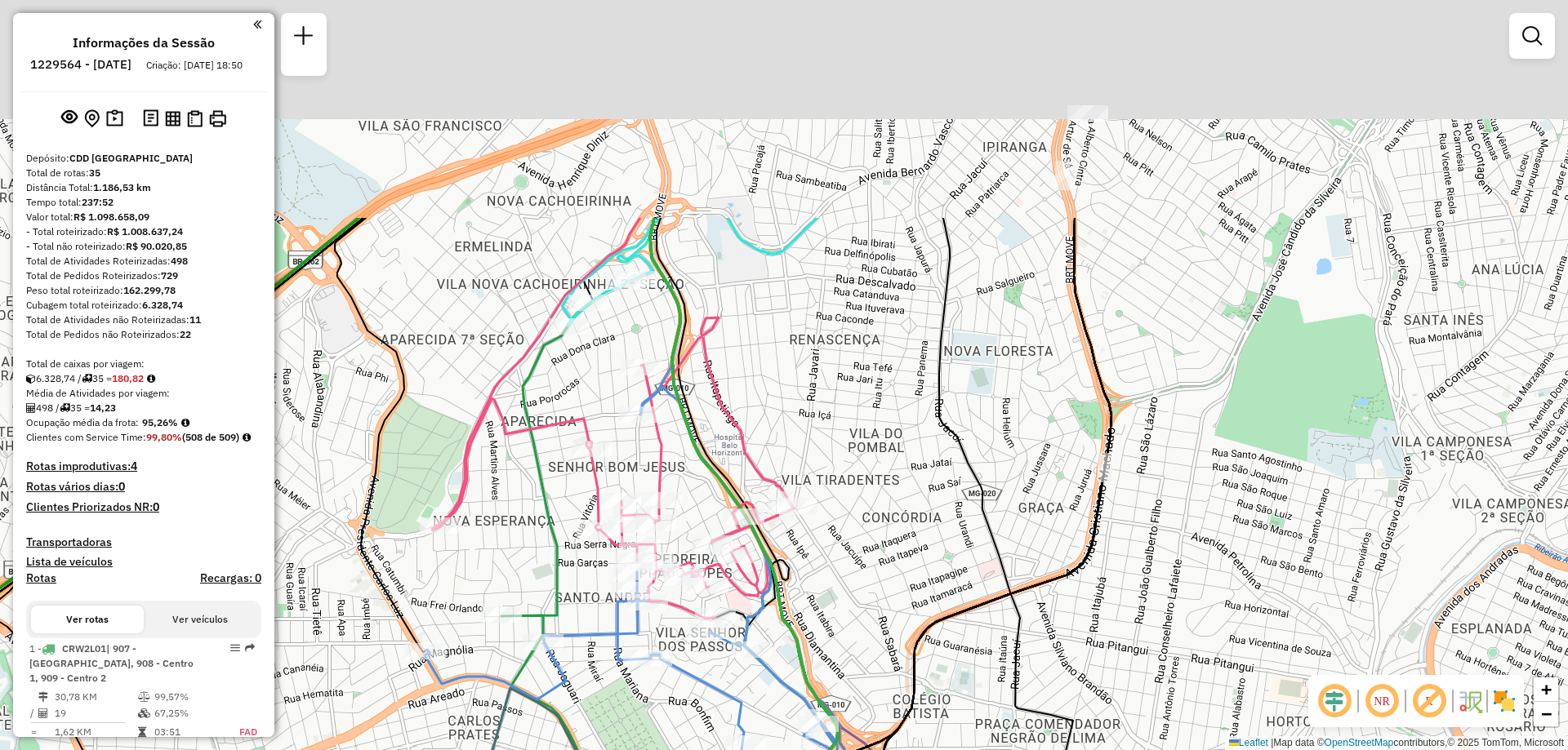
drag, startPoint x: 614, startPoint y: 437, endPoint x: 612, endPoint y: 730, distance: 293.0
click at [612, 730] on div "Rota 29 - Placa RHY7I73 63201839 - BAR IRMAOS CUNHA LTD Rota 33 - Placa EWK0E39…" at bounding box center [784, 375] width 1568 height 750
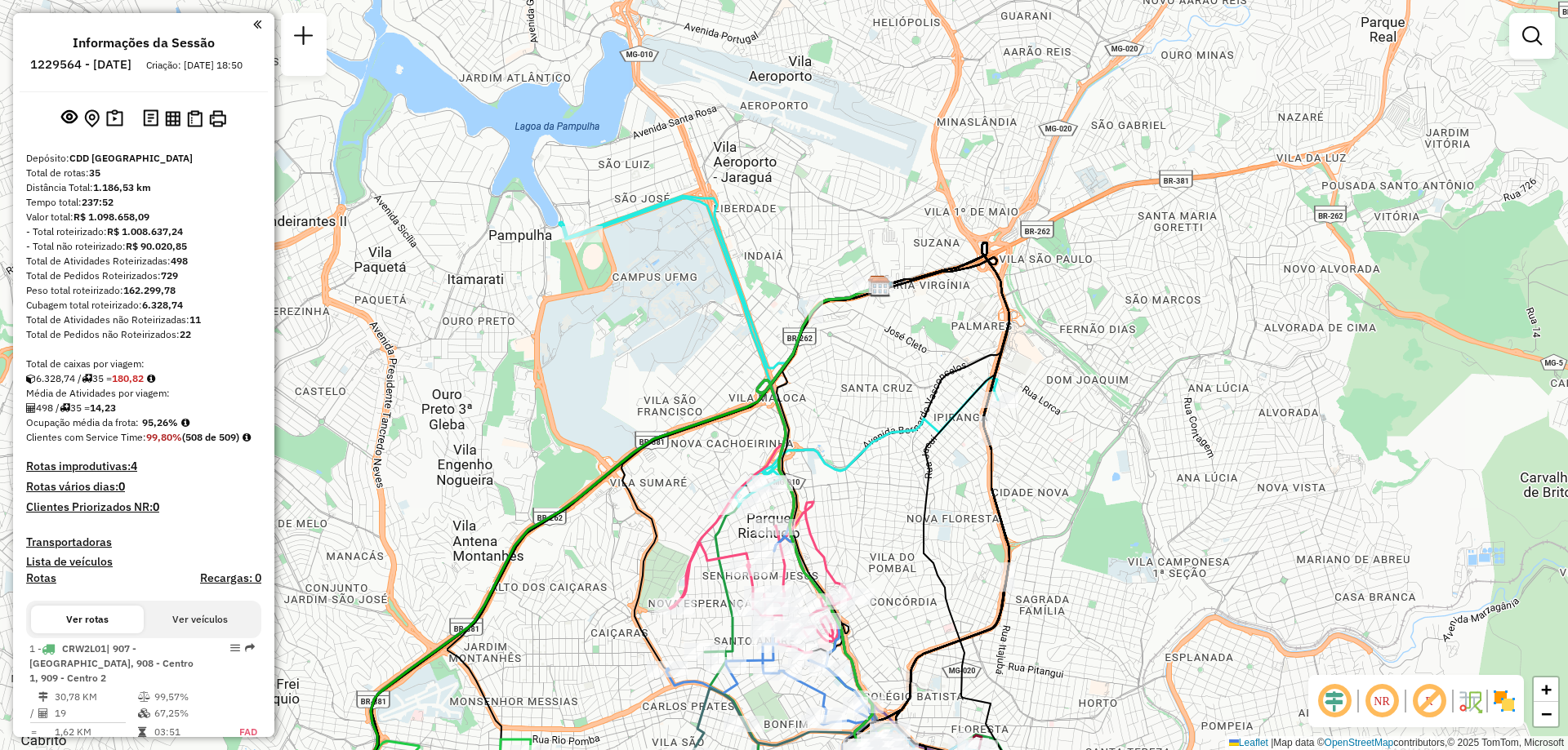
drag, startPoint x: 935, startPoint y: 335, endPoint x: 913, endPoint y: 500, distance: 166.5
click at [913, 500] on div "Rota 29 - Placa RHY7I73 63201839 - BAR IRMAOS CUNHA LTD Rota 33 - Placa EWK0E39…" at bounding box center [784, 375] width 1568 height 750
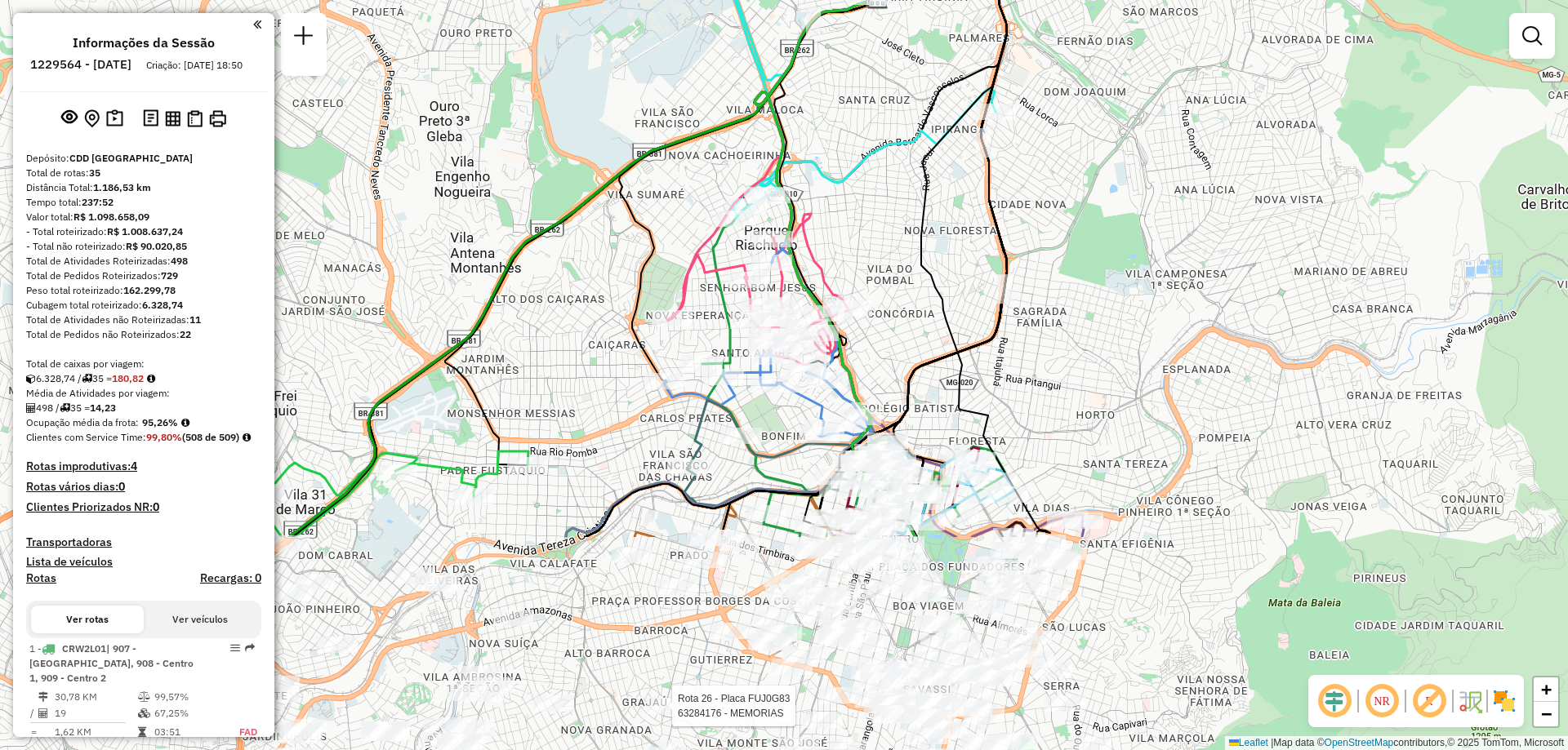
drag, startPoint x: 587, startPoint y: 461, endPoint x: 581, endPoint y: 203, distance: 258.1
click at [580, 194] on div "Rota 29 - Placa RHY7I73 63201839 - BAR IRMAOS CUNHA LTD Rota 33 - Placa EWK0E39…" at bounding box center [784, 375] width 1568 height 750
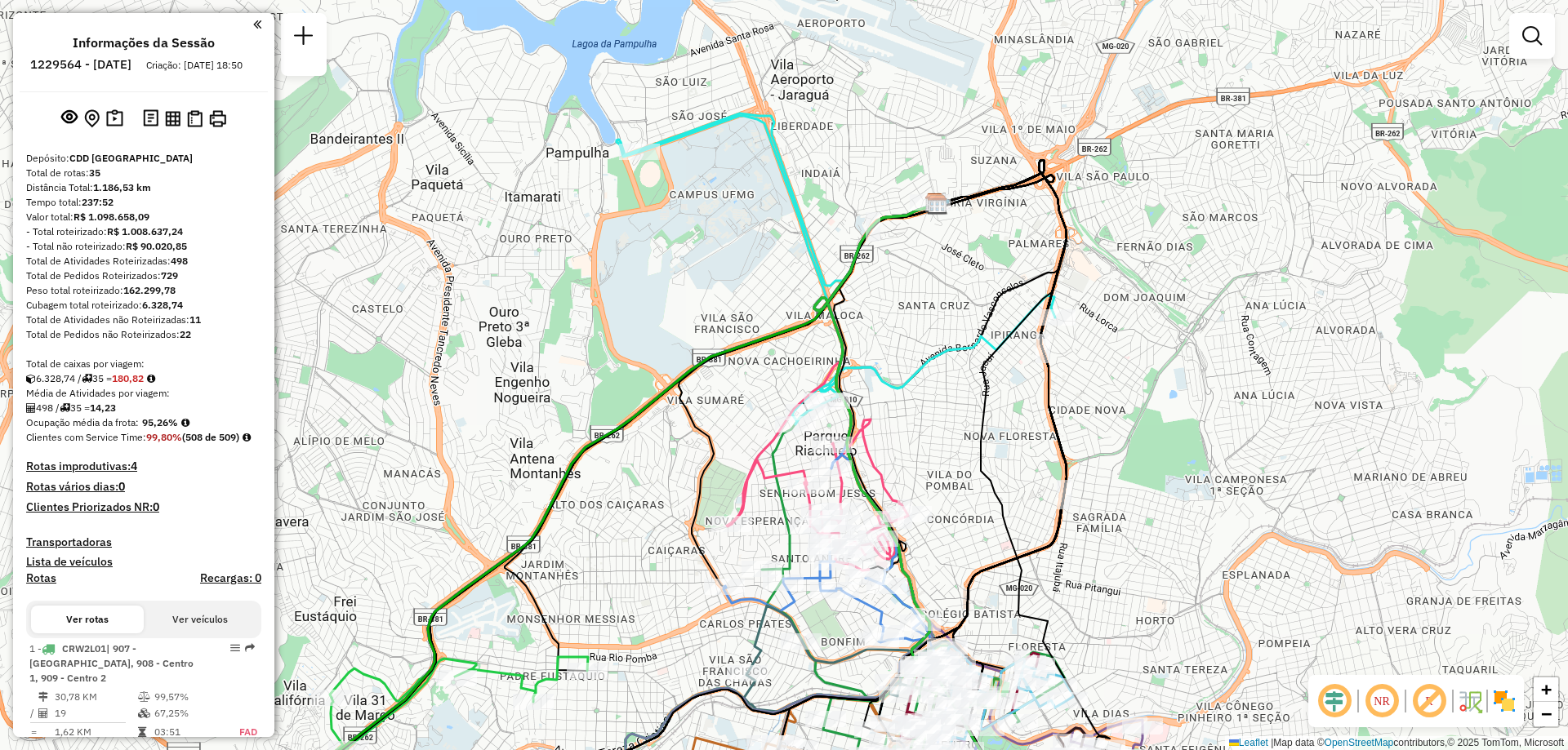
drag, startPoint x: 624, startPoint y: 464, endPoint x: 692, endPoint y: 775, distance: 318.3
click at [692, 749] on html "Aguarde... Pop-up bloqueado! Seu navegador bloqueou automáticamente a abertura …" at bounding box center [784, 375] width 1568 height 750
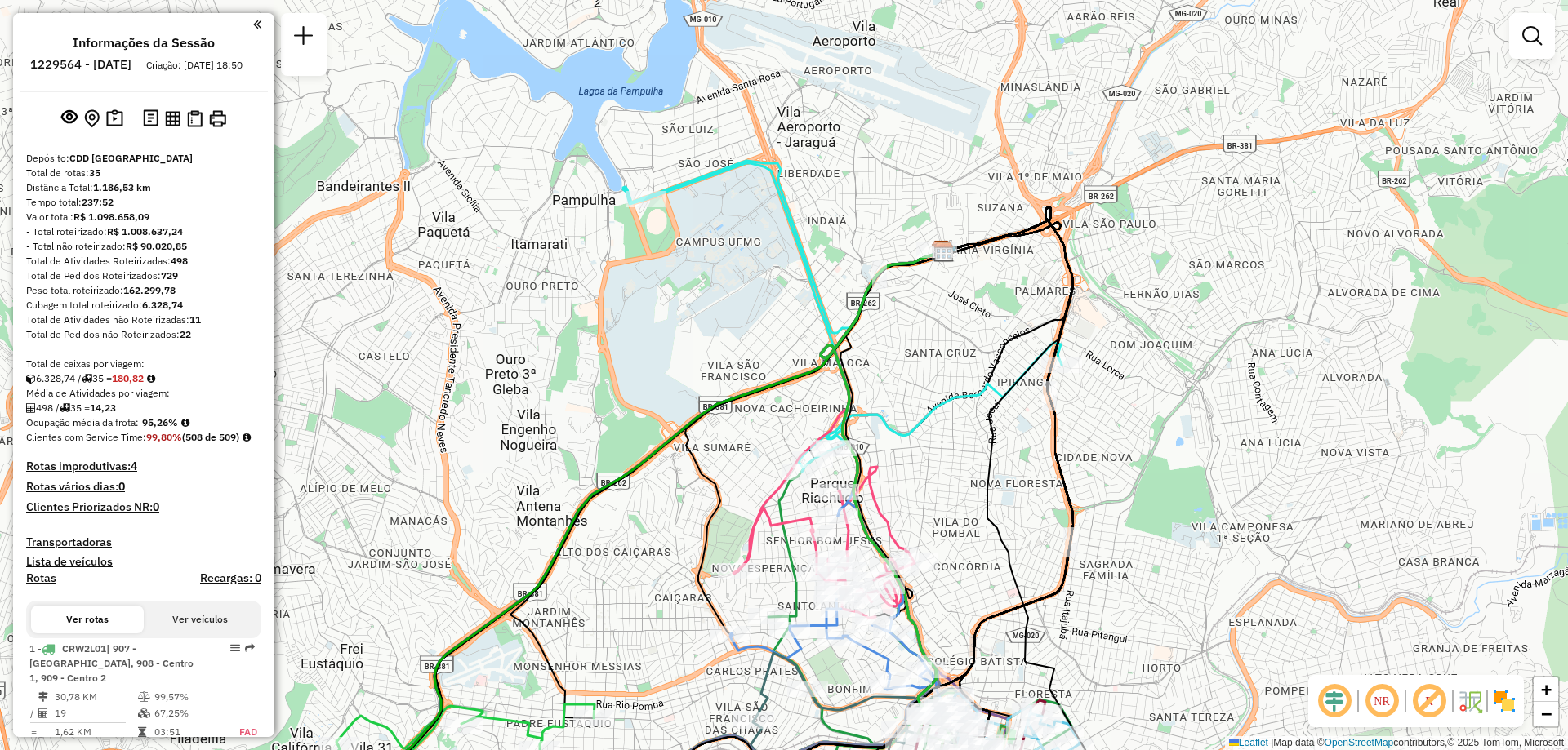
drag, startPoint x: 663, startPoint y: 580, endPoint x: 582, endPoint y: 341, distance: 252.4
click at [582, 341] on div "Rota 29 - Placa RHY7I73 63201839 - BAR IRMAOS CUNHA LTD Rota 33 - Placa EWK0E39…" at bounding box center [784, 375] width 1568 height 750
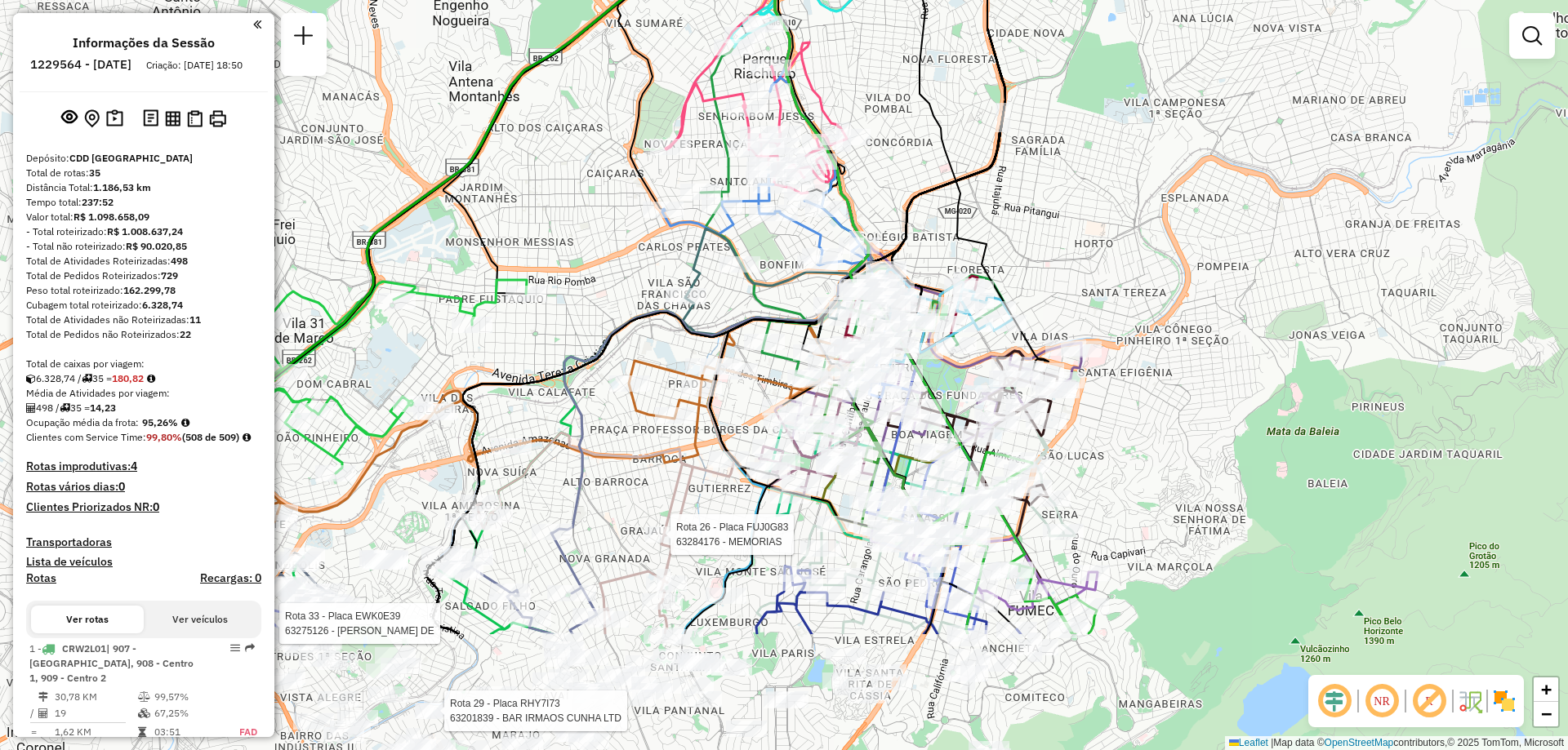
drag, startPoint x: 637, startPoint y: 539, endPoint x: 647, endPoint y: 433, distance: 106.5
click at [647, 433] on div "Rota 29 - Placa RHY7I73 63201839 - BAR IRMAOS CUNHA LTD Rota 33 - Placa EWK0E39…" at bounding box center [784, 375] width 1568 height 750
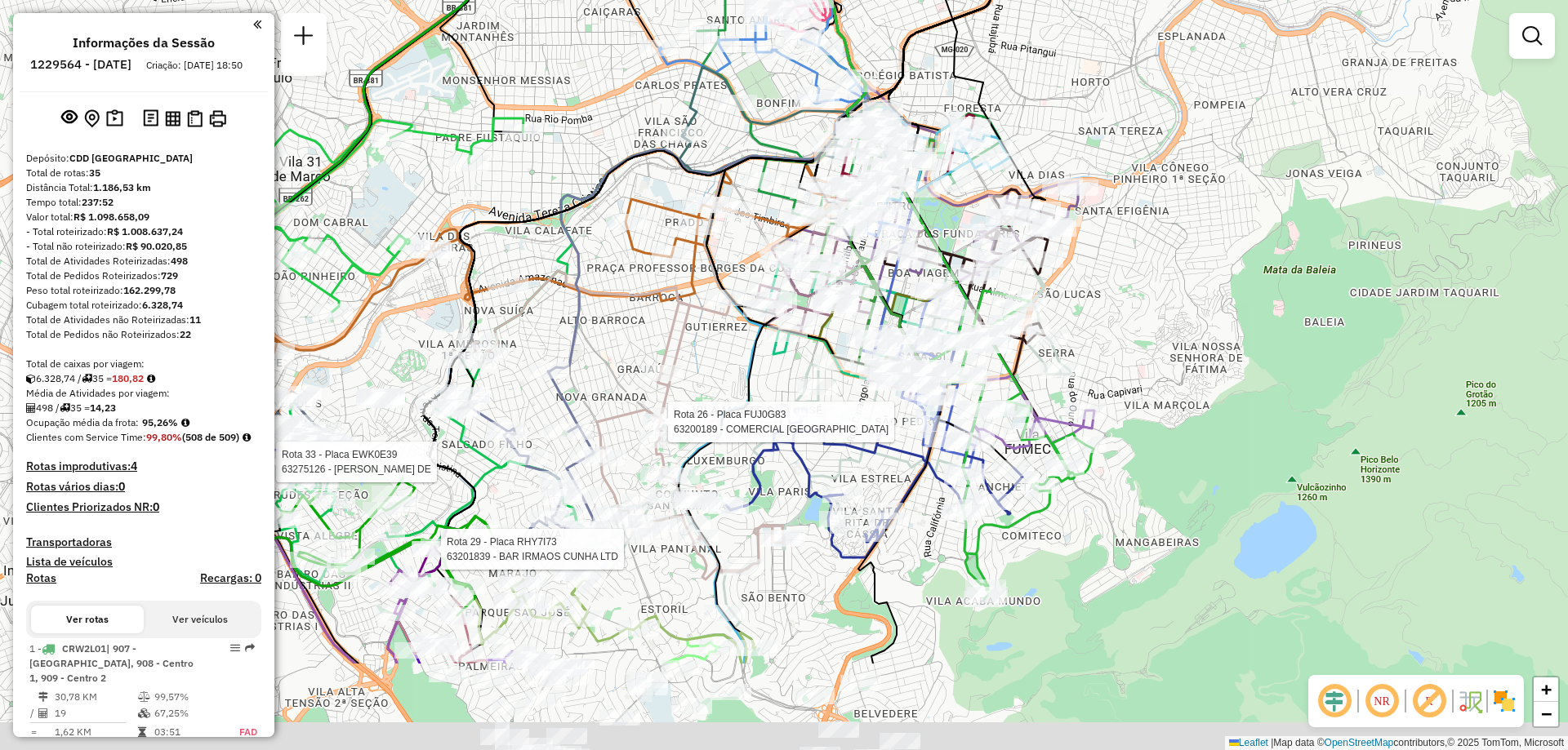
click at [647, 416] on div at bounding box center [663, 422] width 41 height 16
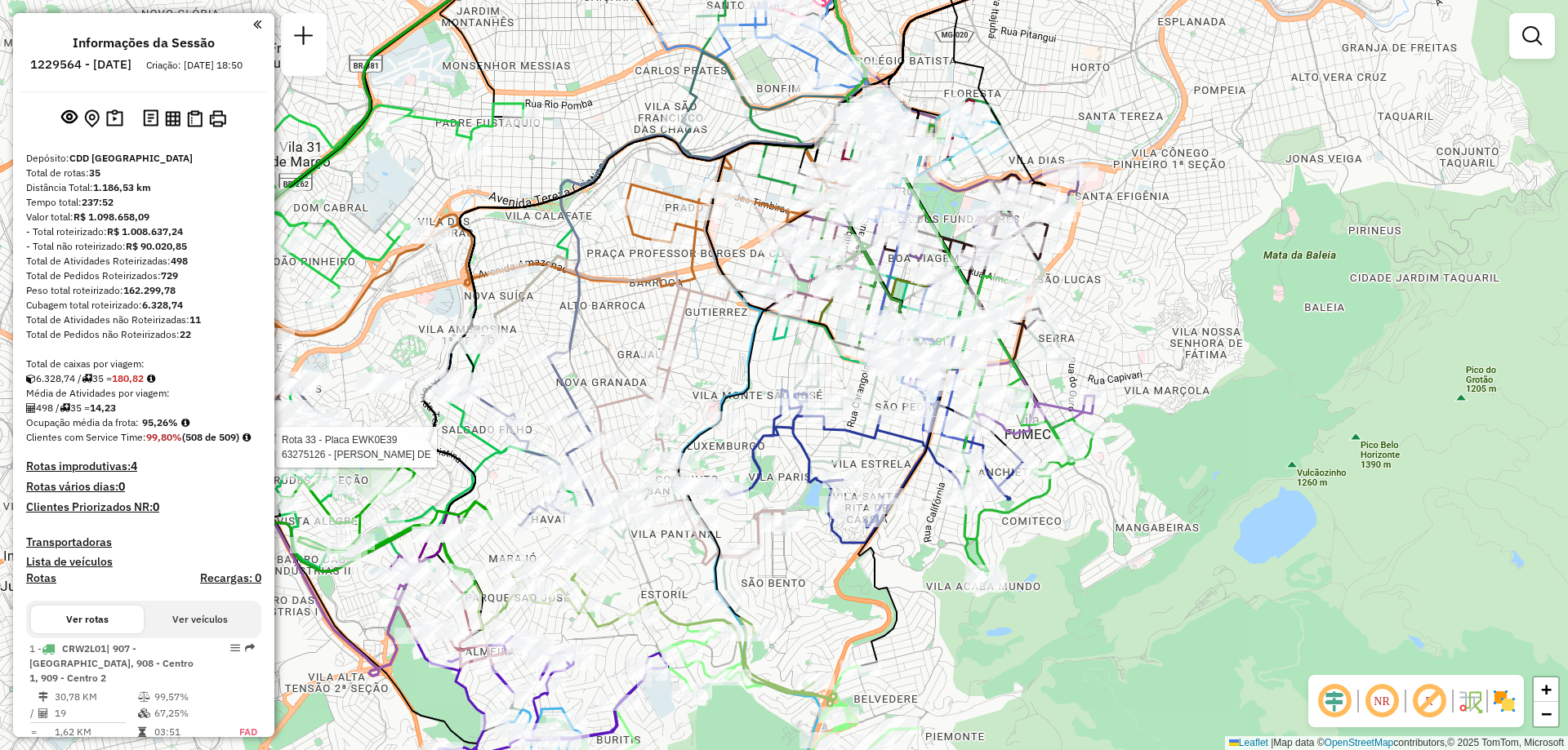
click at [651, 293] on div "Rota 33 - Placa EWK0E39 63275126 - TARCISIO ALBINO DE Janela de atendimento Gra…" at bounding box center [784, 375] width 1568 height 750
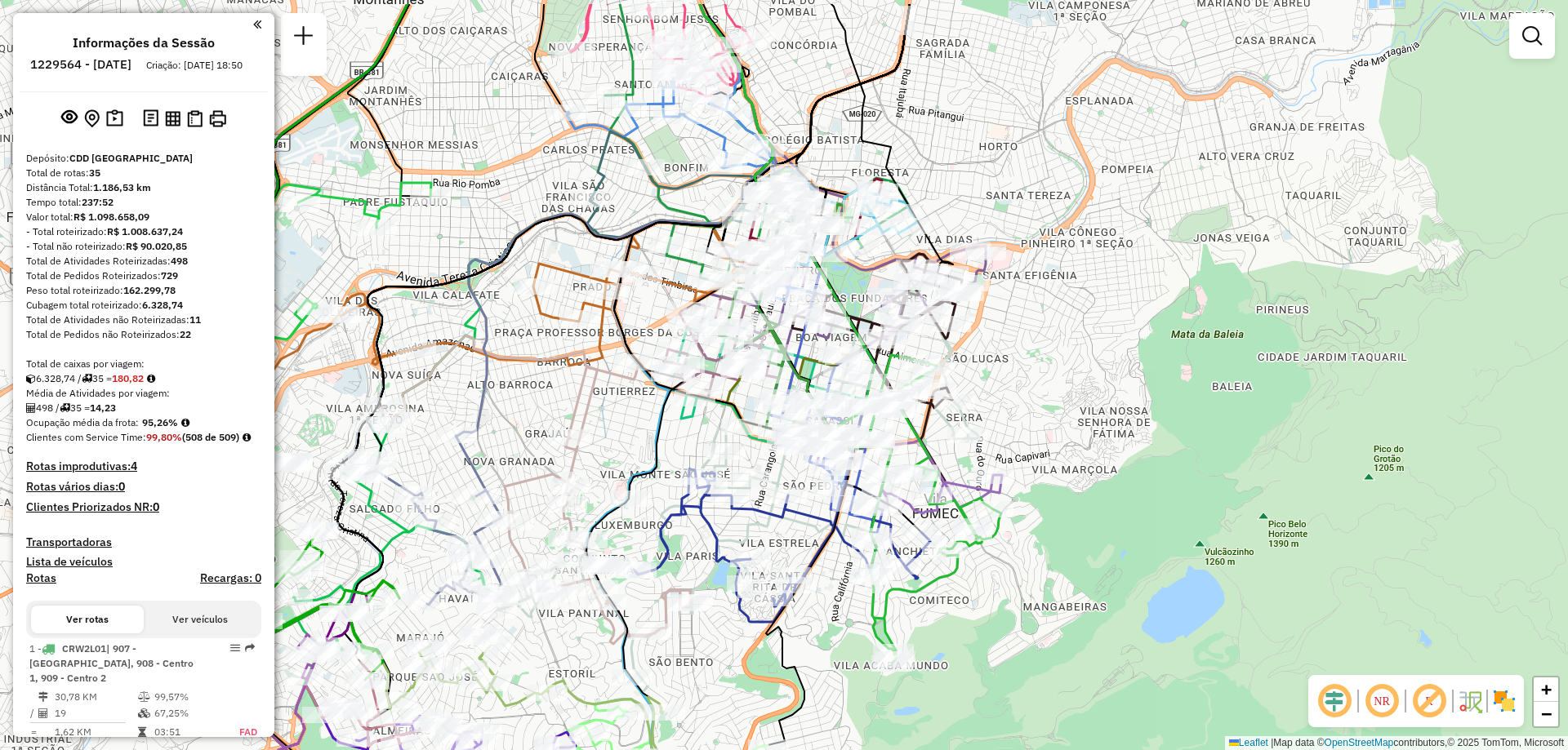
drag, startPoint x: 779, startPoint y: 465, endPoint x: 683, endPoint y: 547, distance: 126.3
click at [683, 547] on div "Janela de atendimento Grade de atendimento Capacidade Transportadoras Veículos …" at bounding box center [784, 375] width 1568 height 750
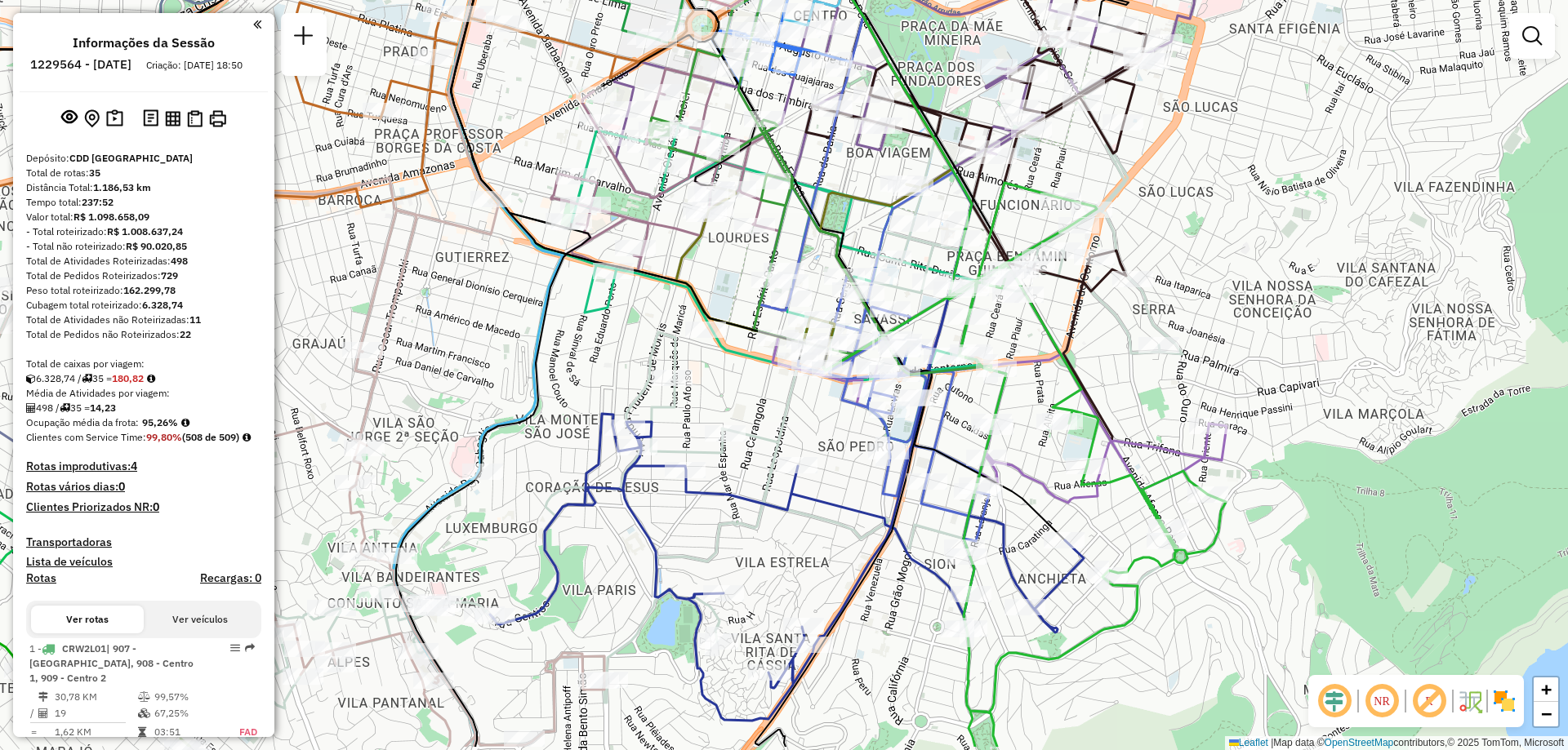
drag, startPoint x: 730, startPoint y: 469, endPoint x: 719, endPoint y: 404, distance: 65.9
click at [719, 404] on div "Janela de atendimento Grade de atendimento Capacidade Transportadoras Veículos …" at bounding box center [784, 375] width 1568 height 750
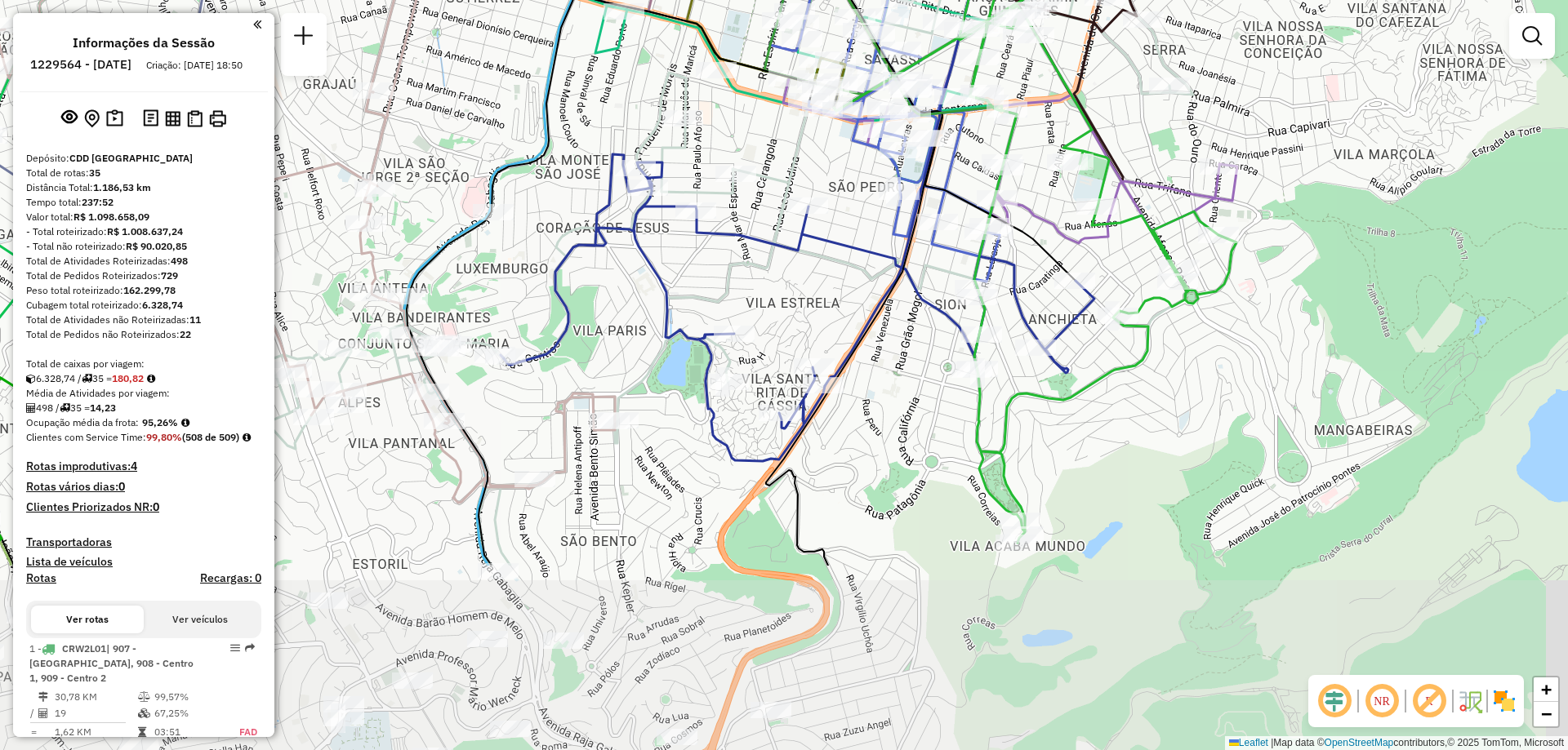
drag, startPoint x: 536, startPoint y: 640, endPoint x: 546, endPoint y: 380, distance: 260.2
click at [546, 380] on div "Janela de atendimento Grade de atendimento Capacidade Transportadoras Veículos …" at bounding box center [784, 375] width 1568 height 750
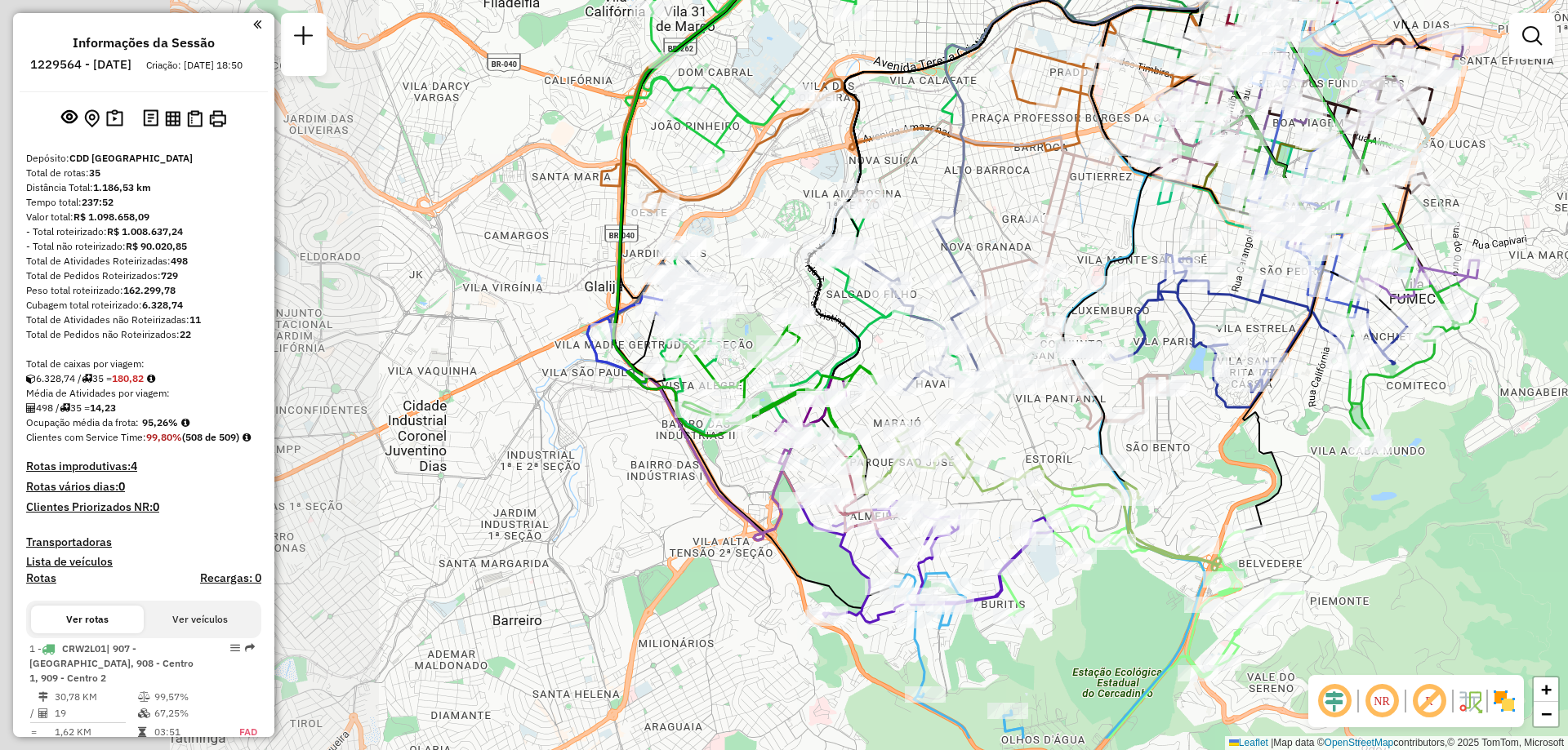
drag, startPoint x: 615, startPoint y: 557, endPoint x: 1176, endPoint y: 470, distance: 567.7
click at [1176, 470] on div "Janela de atendimento Grade de atendimento Capacidade Transportadoras Veículos …" at bounding box center [784, 375] width 1568 height 750
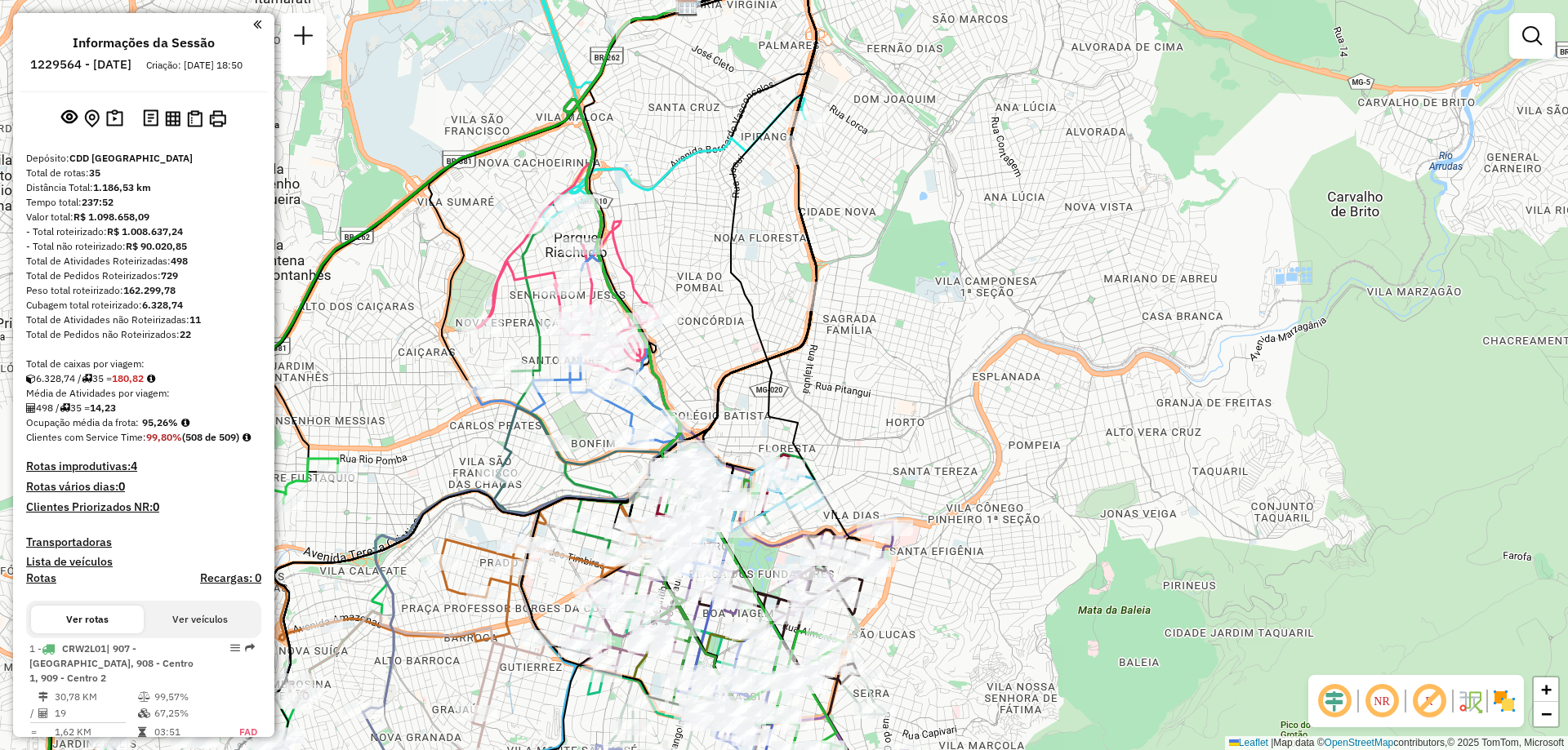
drag, startPoint x: 780, startPoint y: 360, endPoint x: 776, endPoint y: 89, distance: 271.0
click at [779, 69] on div "Rota 26 - Placa FUJ0G83 63233929 - PAD TRIGO DA TERRA Rota 5 - Placa RTD5A84 63…" at bounding box center [784, 375] width 1568 height 750
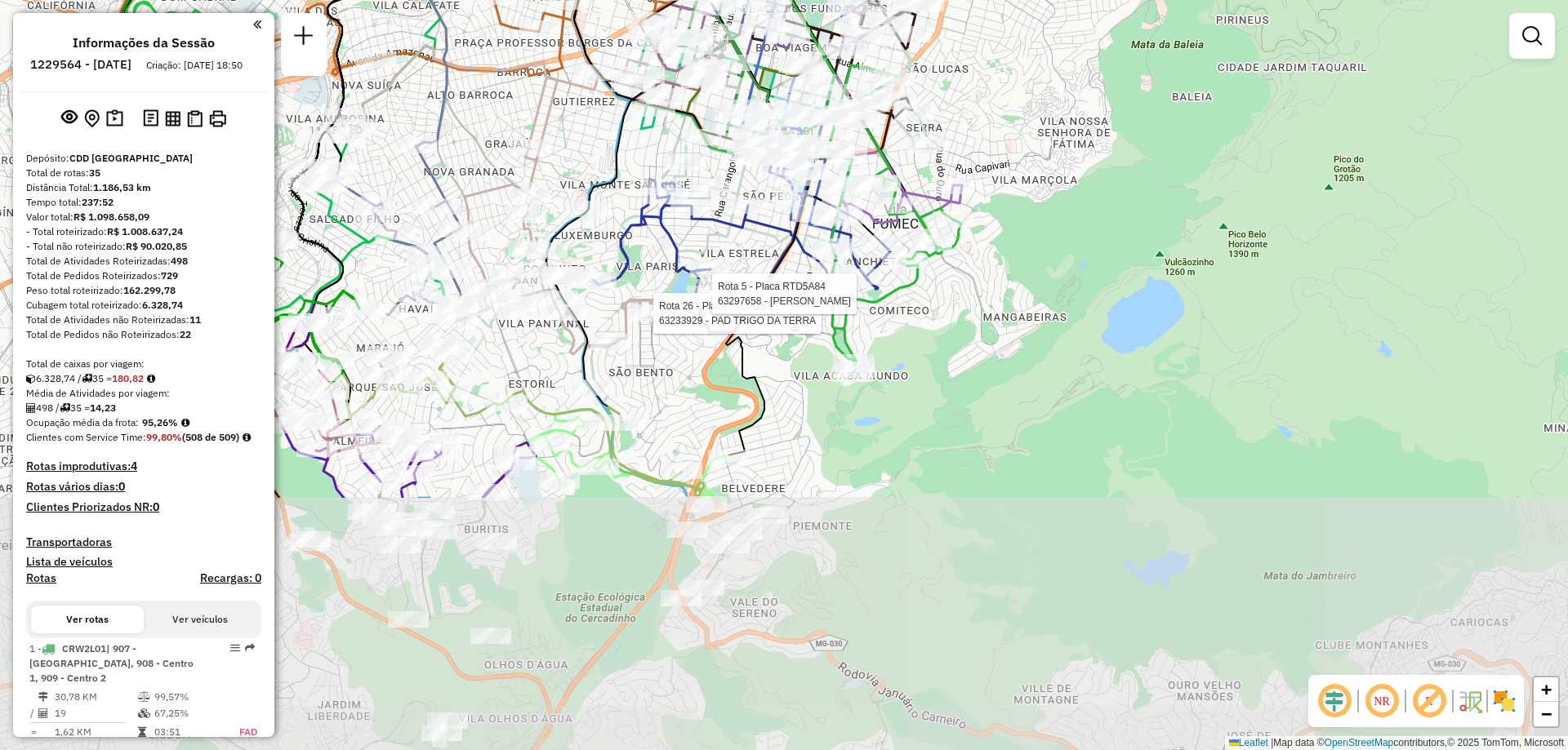
drag, startPoint x: 934, startPoint y: 482, endPoint x: 985, endPoint y: 163, distance: 323.1
click at [985, 163] on div "Rota 26 - Placa FUJ0G83 63233929 - PAD TRIGO DA TERRA Rota 5 - Placa RTD5A84 63…" at bounding box center [784, 375] width 1568 height 750
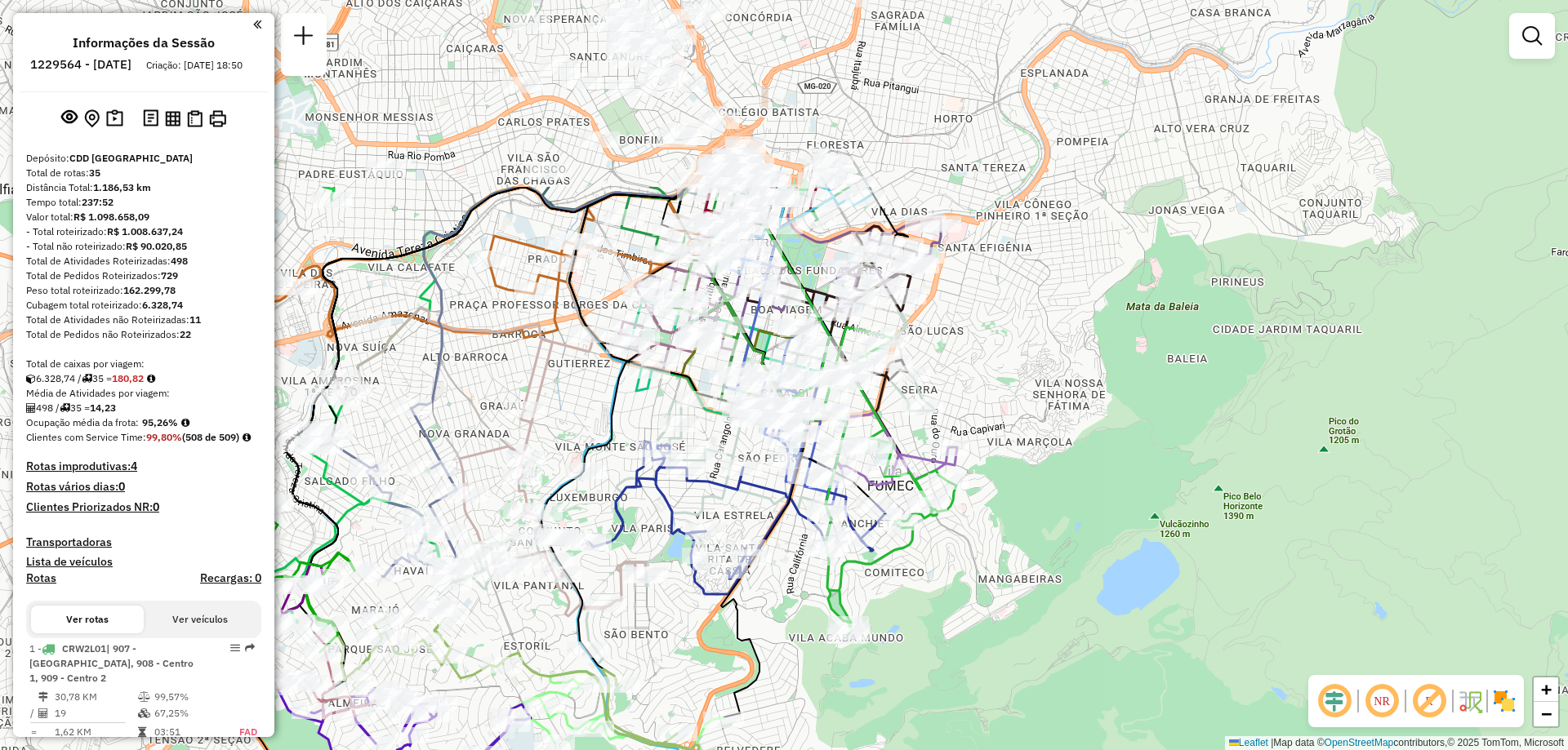
drag, startPoint x: 618, startPoint y: 405, endPoint x: 614, endPoint y: 667, distance: 262.0
click at [614, 667] on icon at bounding box center [526, 681] width 346 height 154
